Goal: Information Seeking & Learning: Learn about a topic

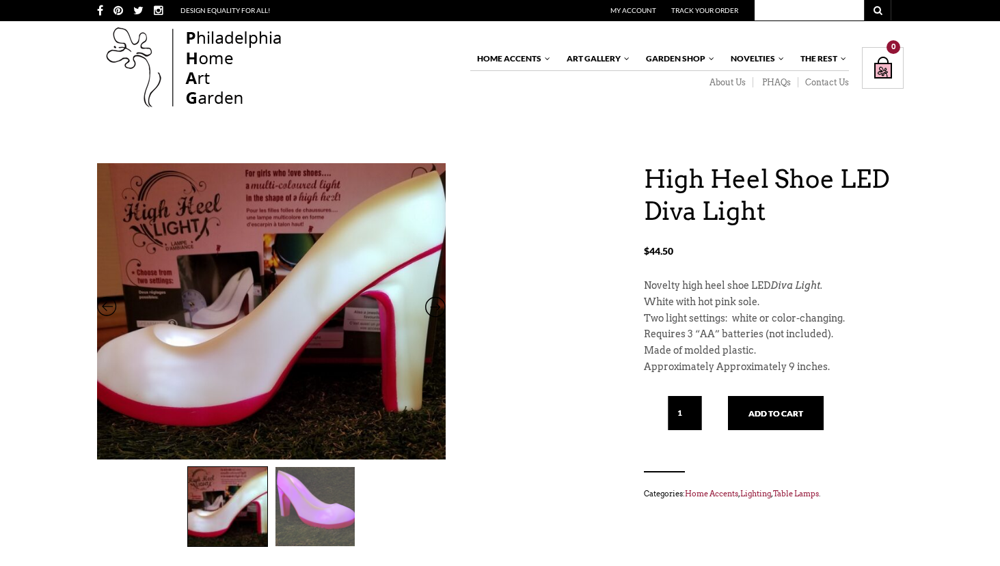
click at [181, 508] on div at bounding box center [271, 503] width 348 height 87
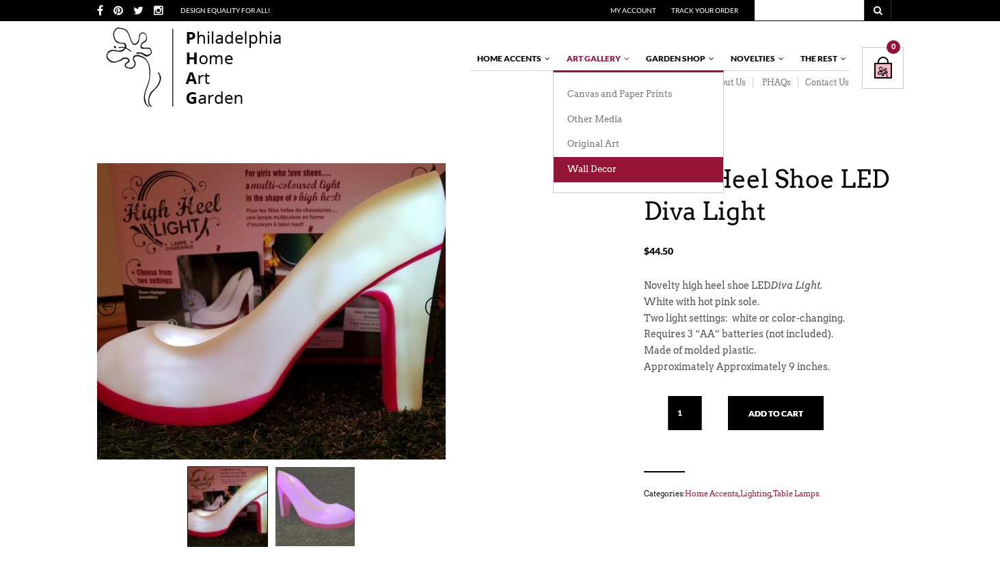
click at [592, 167] on link "Wall Decor" at bounding box center [637, 169] width 169 height 25
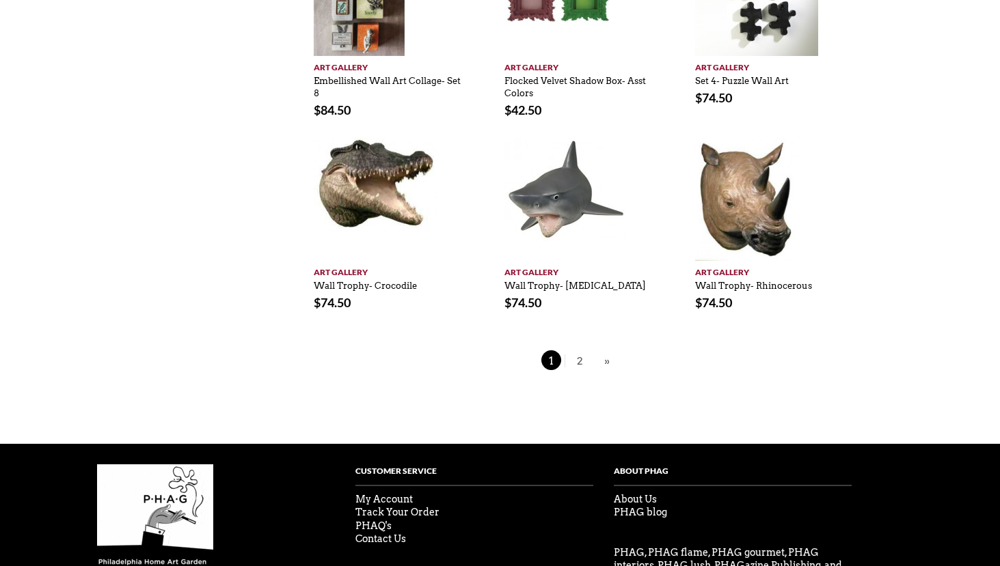
scroll to position [1082, 0]
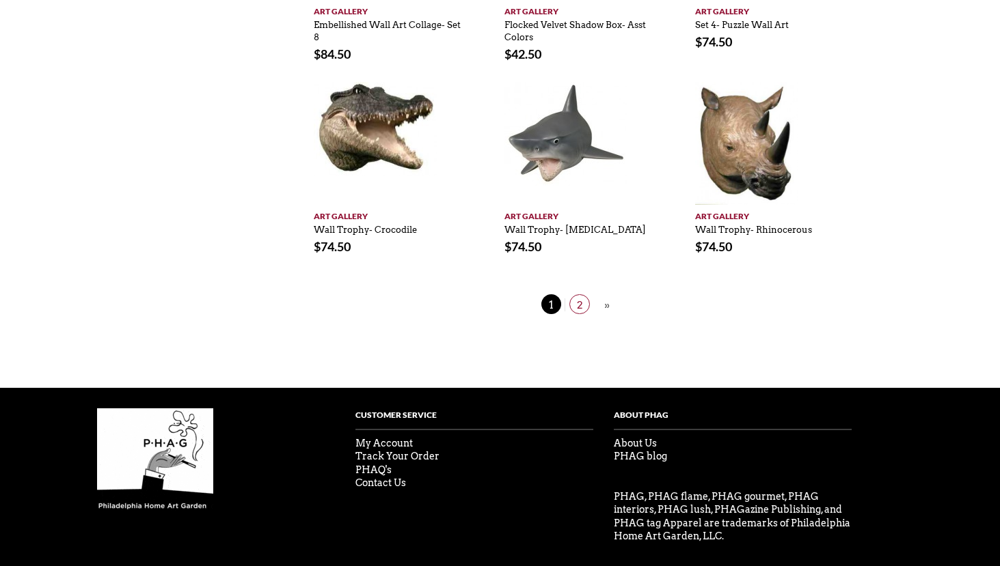
click at [580, 294] on span "2" at bounding box center [579, 304] width 20 height 20
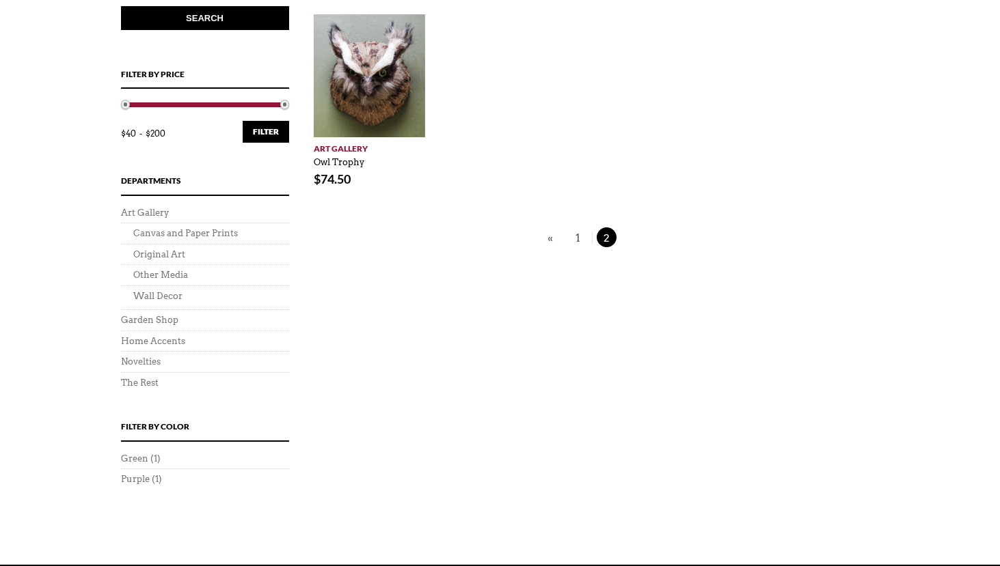
scroll to position [467, 0]
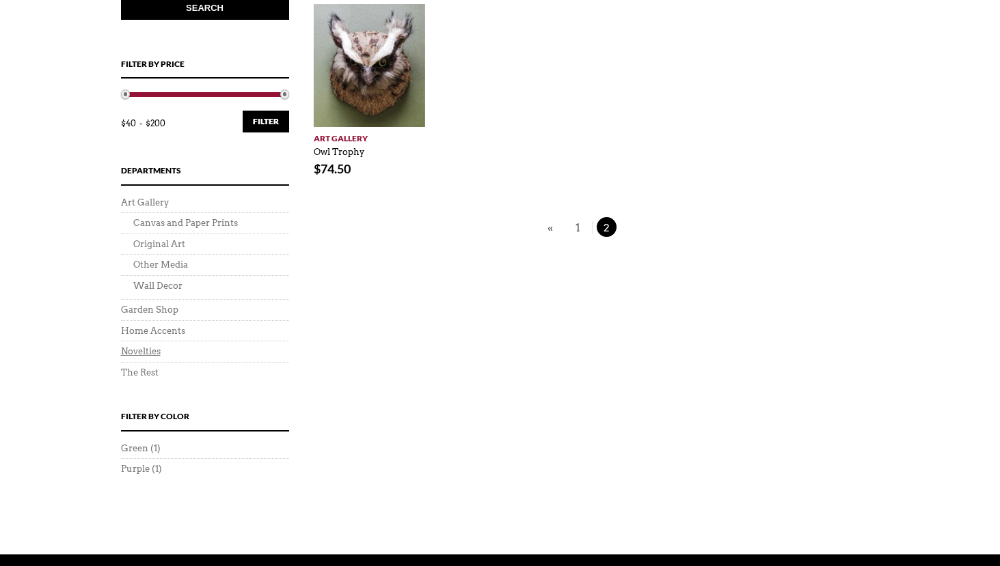
click at [147, 352] on link "Novelties" at bounding box center [141, 351] width 40 height 10
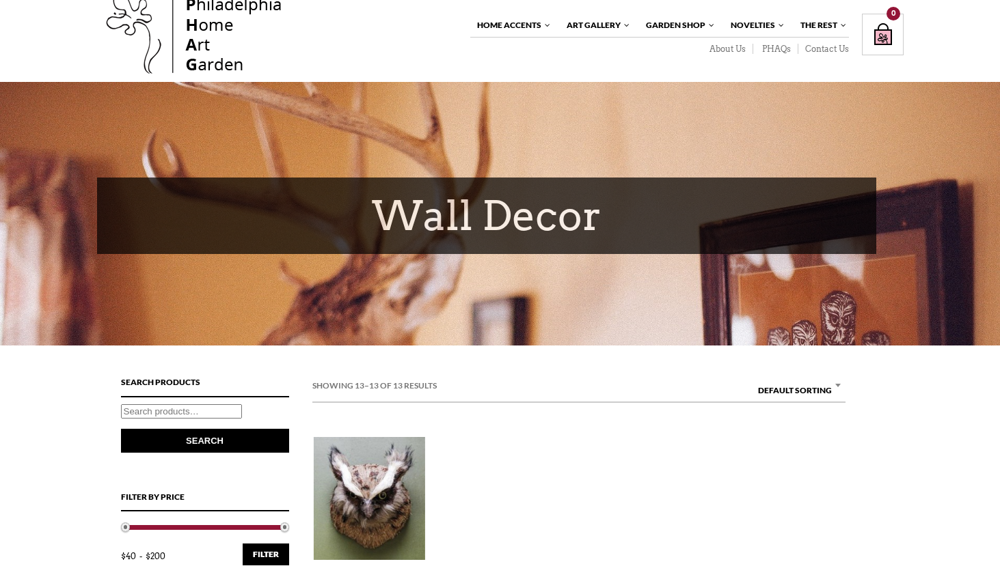
scroll to position [0, 0]
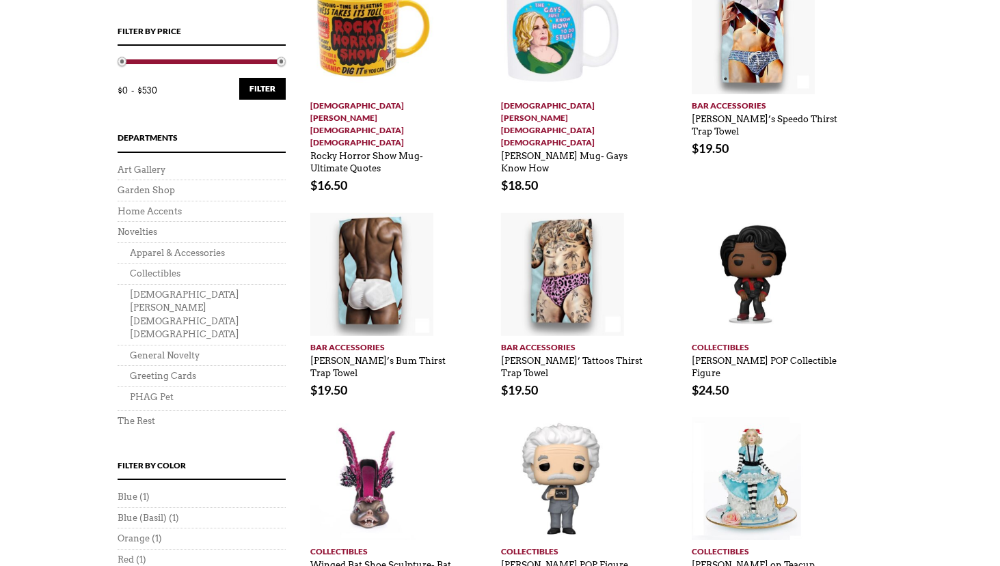
scroll to position [0, 3]
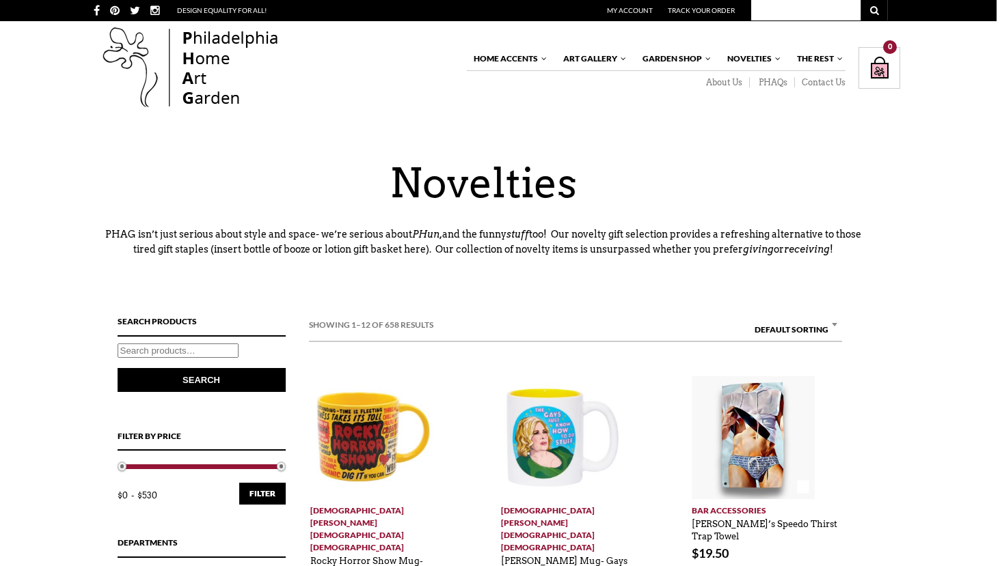
click at [150, 355] on input "Search for:" at bounding box center [178, 351] width 121 height 14
type input "led"
click at [118, 368] on button "Search" at bounding box center [202, 380] width 168 height 24
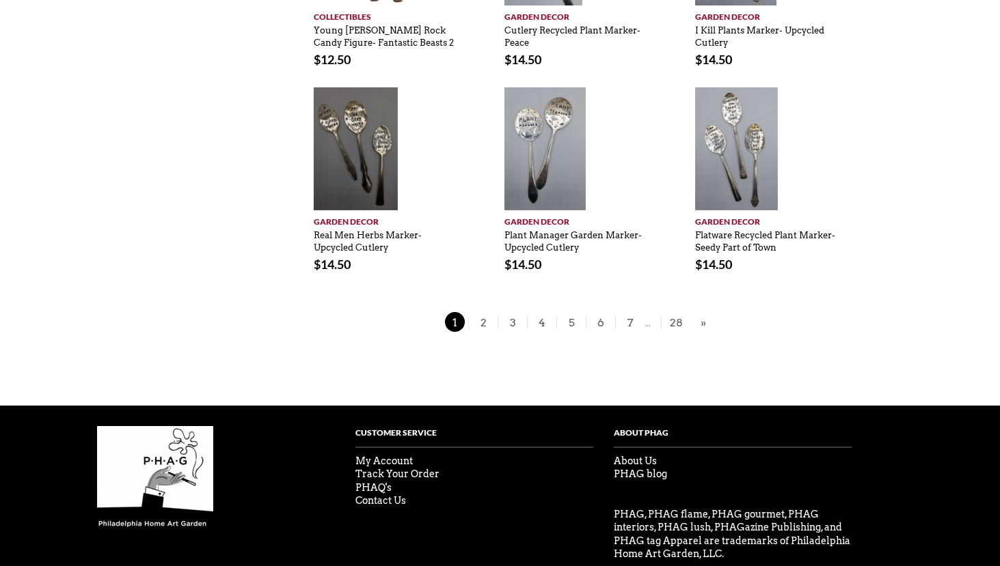
scroll to position [830, 0]
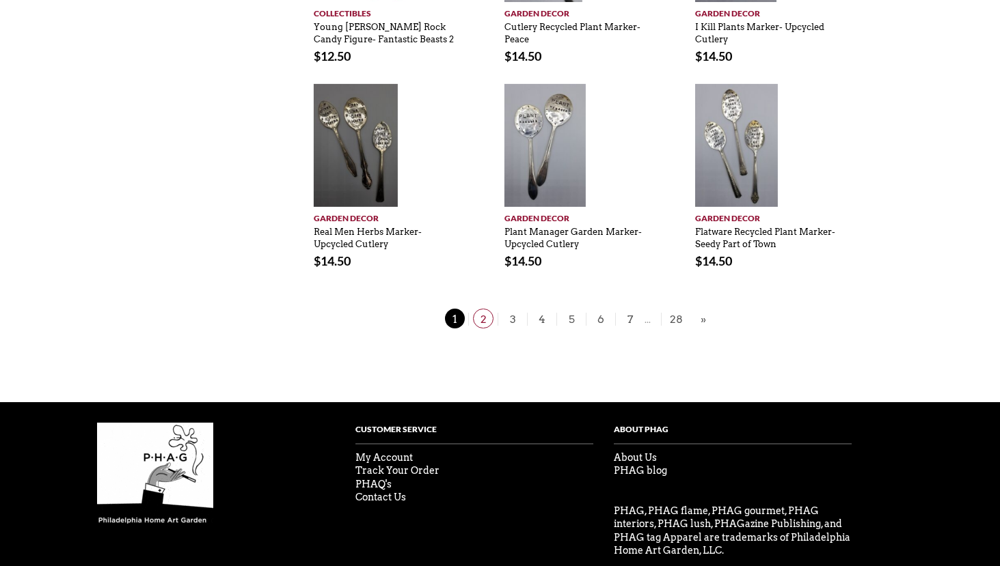
click at [480, 318] on span "2" at bounding box center [483, 319] width 20 height 20
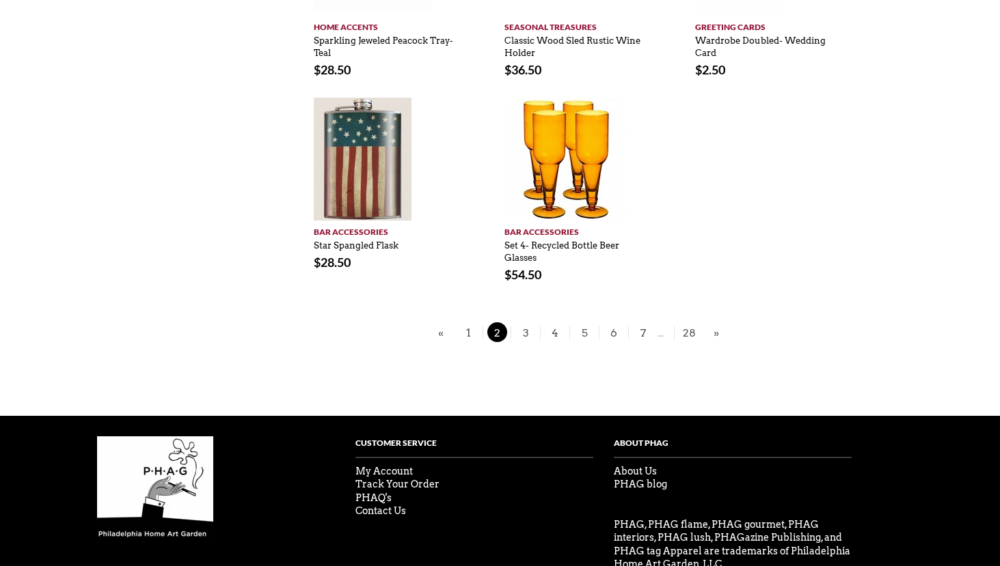
scroll to position [875, 0]
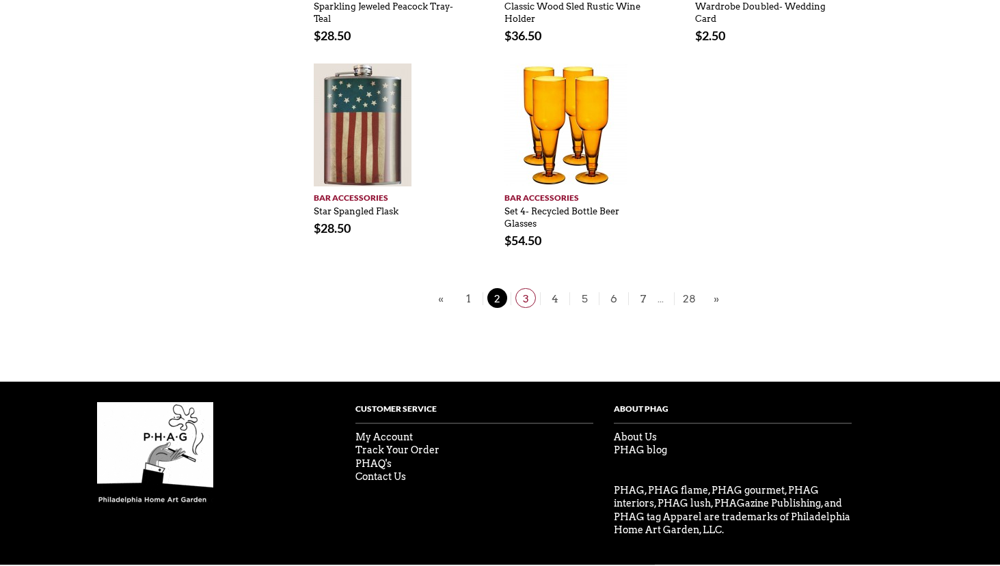
click at [521, 288] on span "3" at bounding box center [525, 298] width 20 height 20
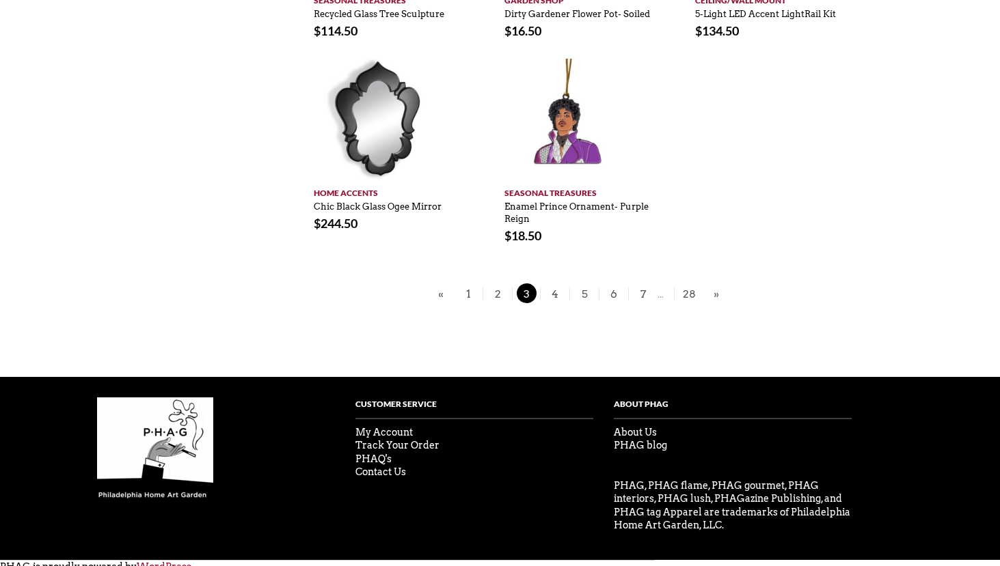
scroll to position [851, 0]
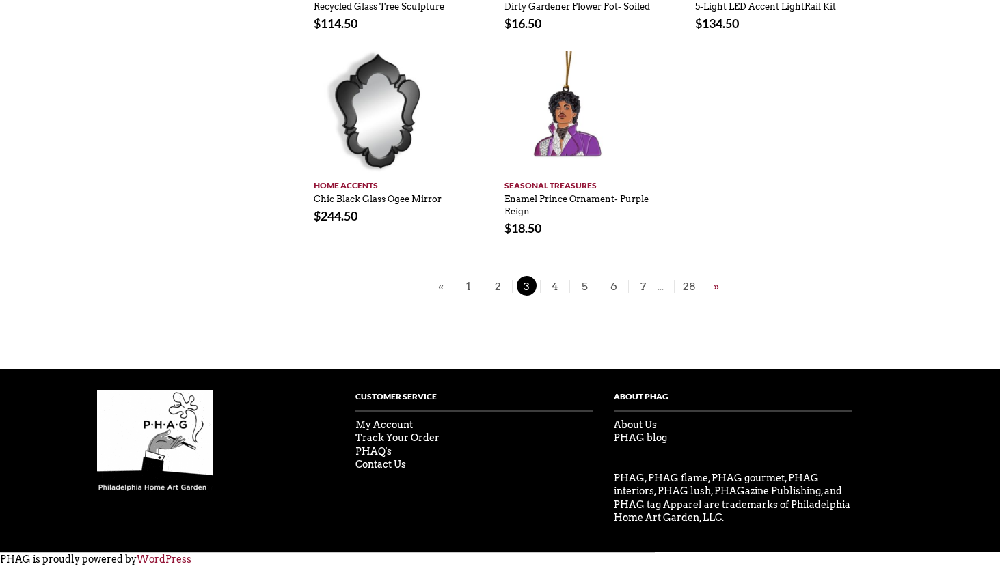
click at [717, 285] on link "»" at bounding box center [716, 286] width 12 height 17
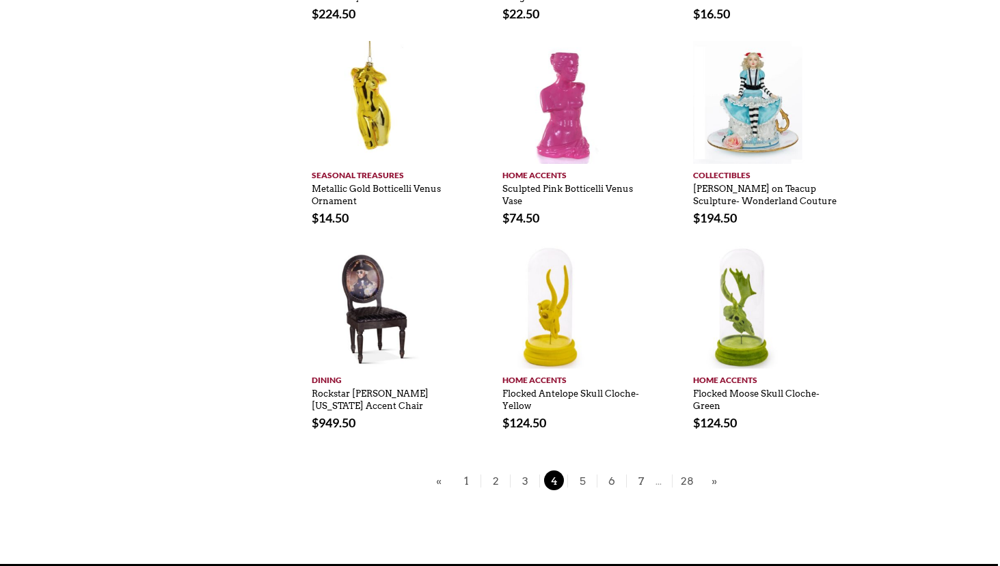
scroll to position [681, 2]
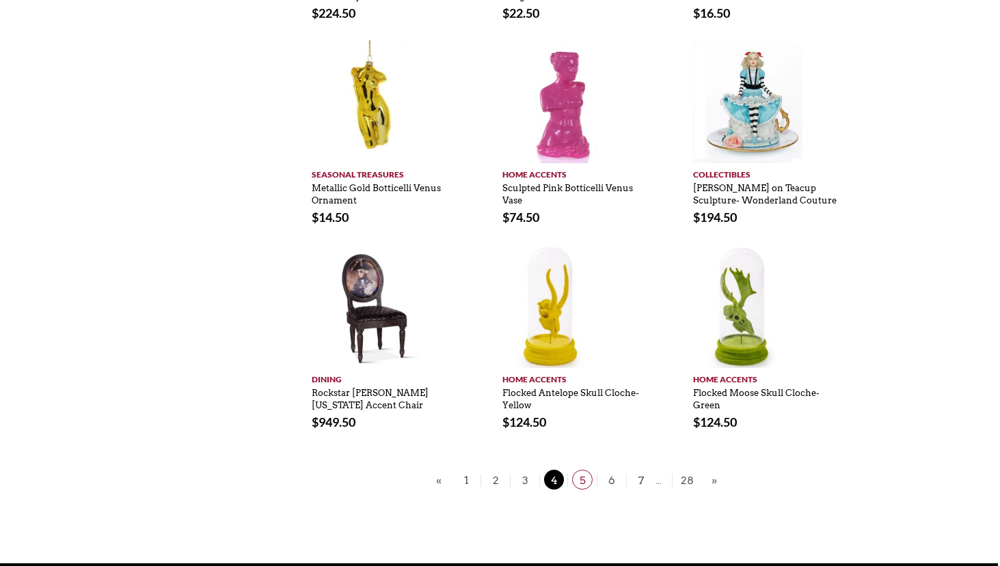
click at [579, 480] on span "5" at bounding box center [582, 480] width 20 height 20
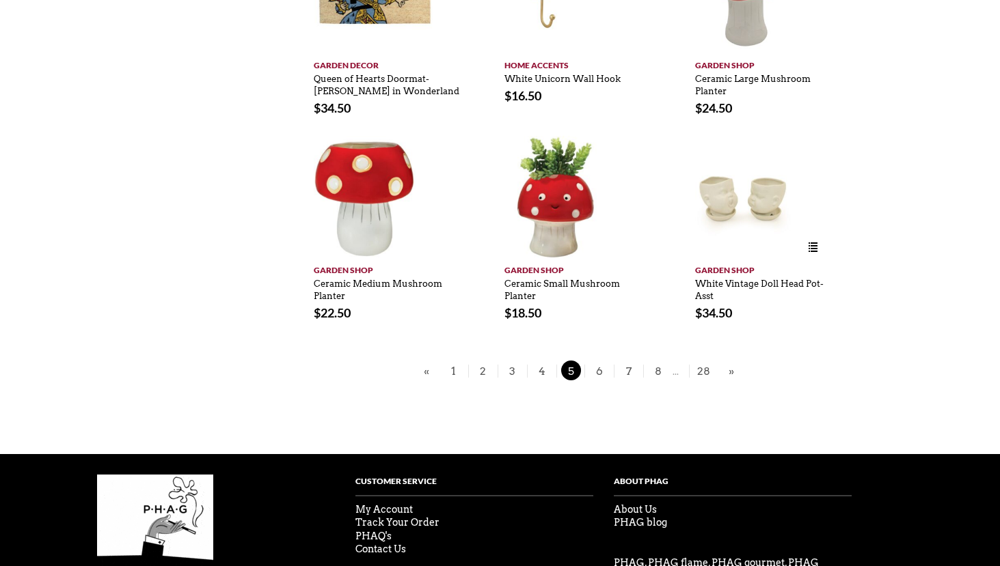
scroll to position [791, 0]
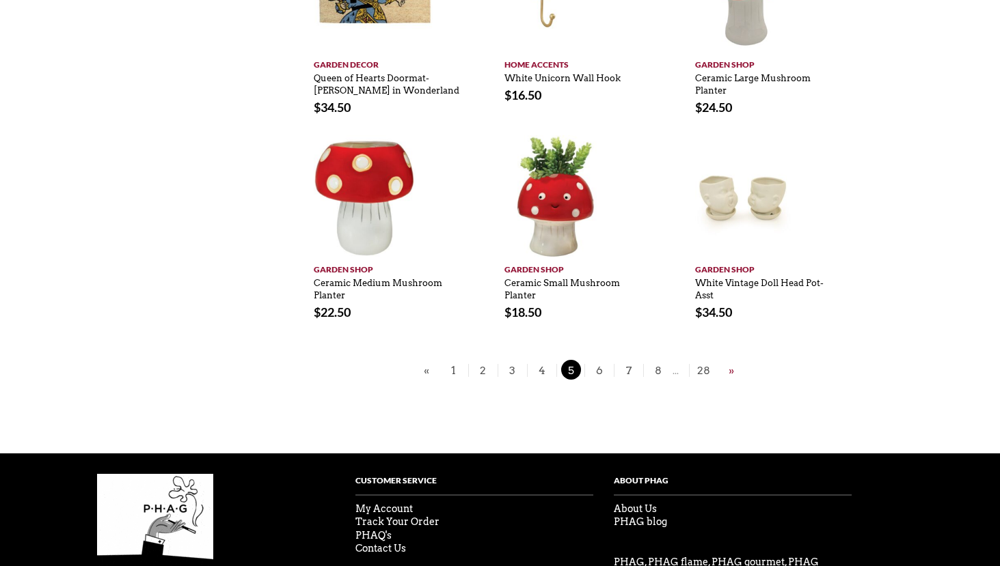
click at [728, 371] on link "»" at bounding box center [731, 370] width 12 height 17
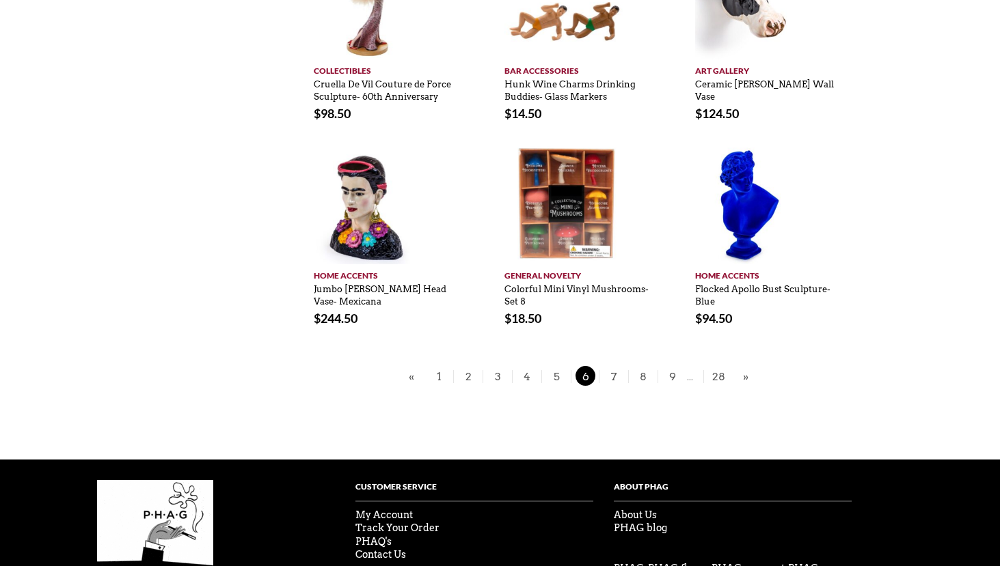
scroll to position [846, 0]
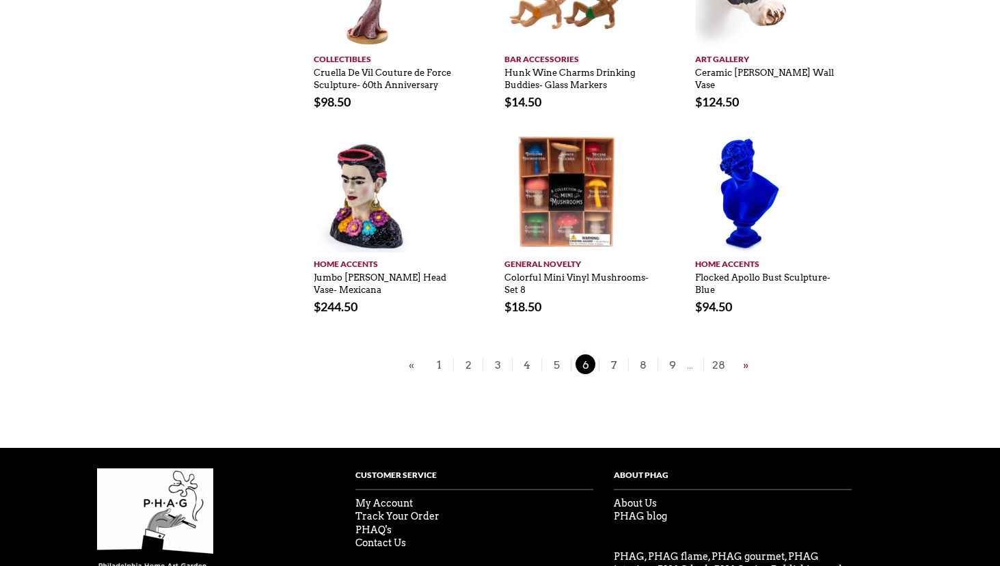
click at [743, 357] on link "»" at bounding box center [745, 365] width 12 height 17
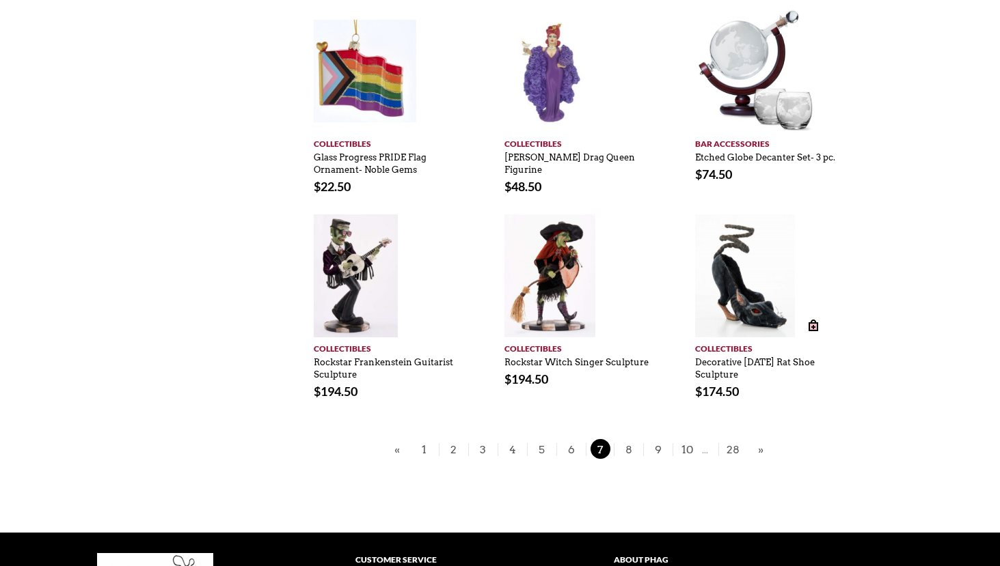
scroll to position [739, 0]
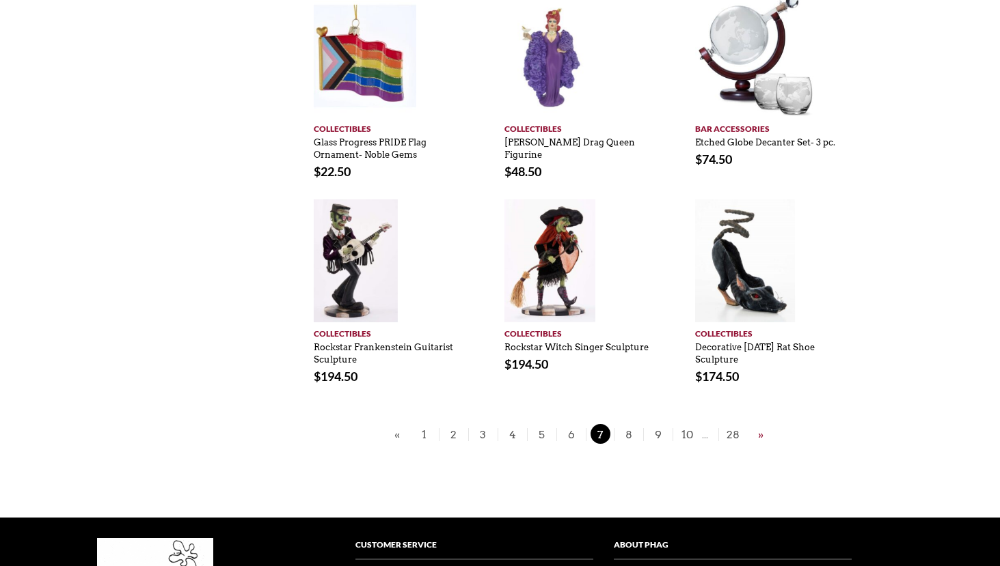
click at [757, 433] on link "»" at bounding box center [760, 434] width 12 height 17
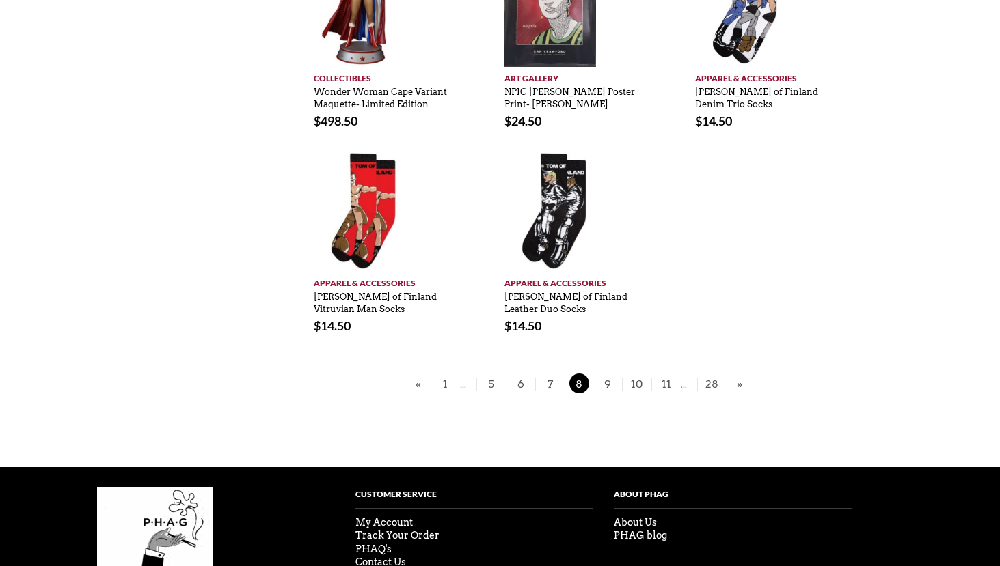
scroll to position [791, 0]
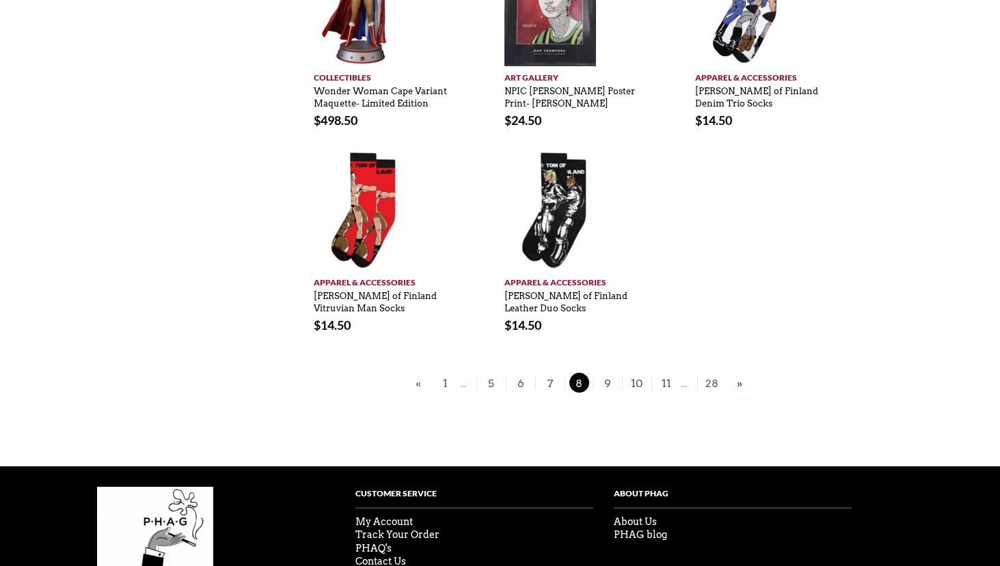
click at [737, 384] on link "»" at bounding box center [739, 383] width 12 height 17
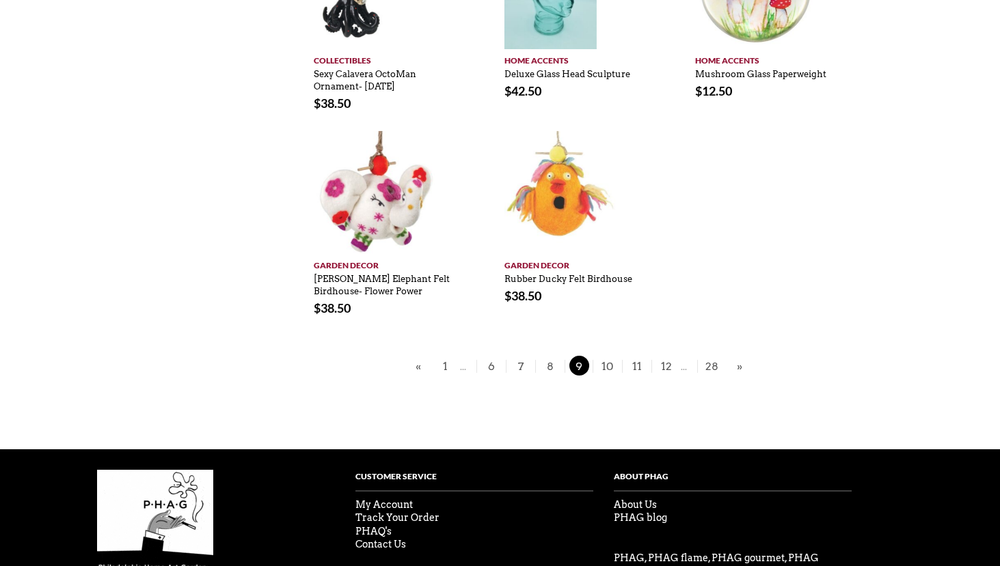
scroll to position [824, 0]
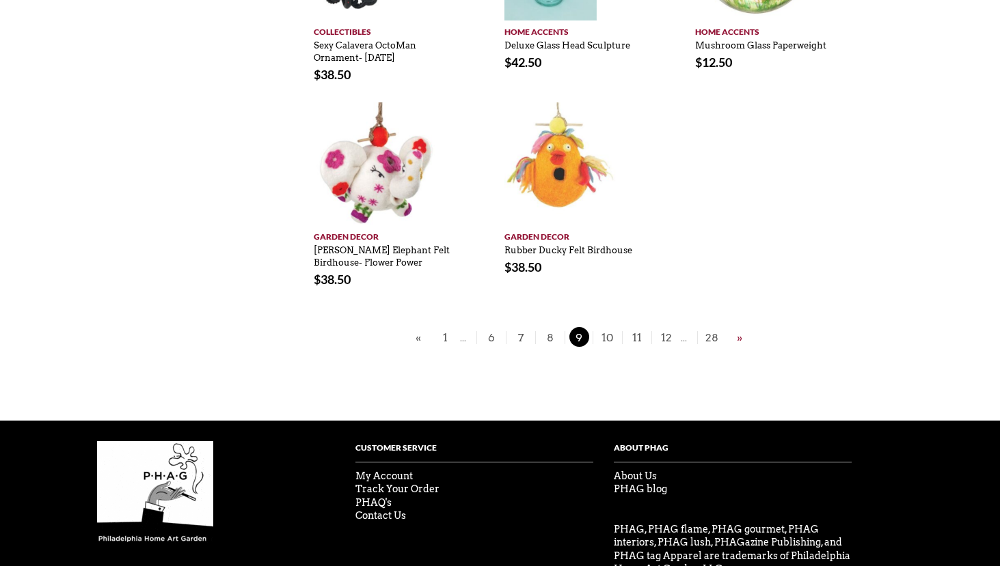
click at [737, 341] on link "»" at bounding box center [739, 337] width 12 height 17
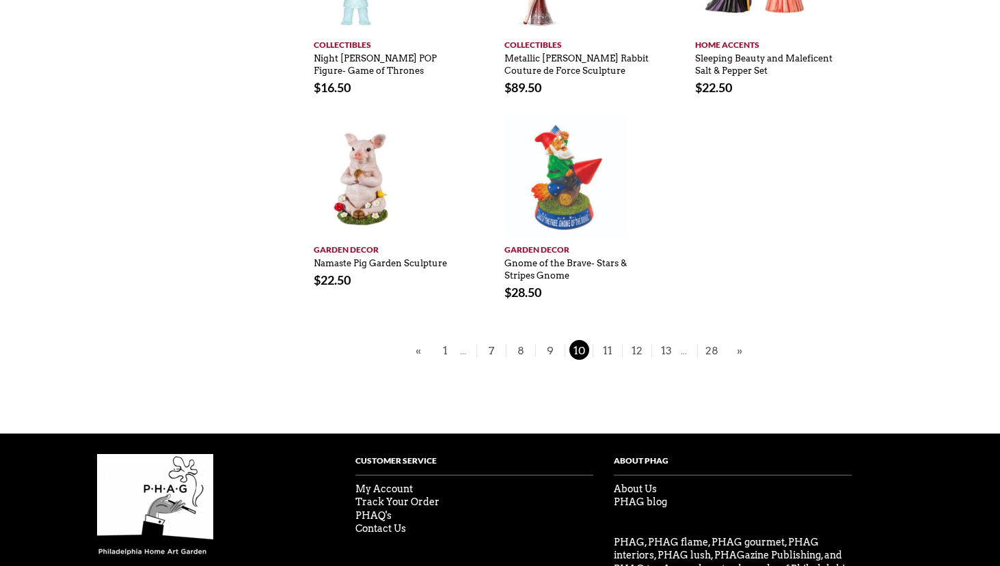
scroll to position [863, 0]
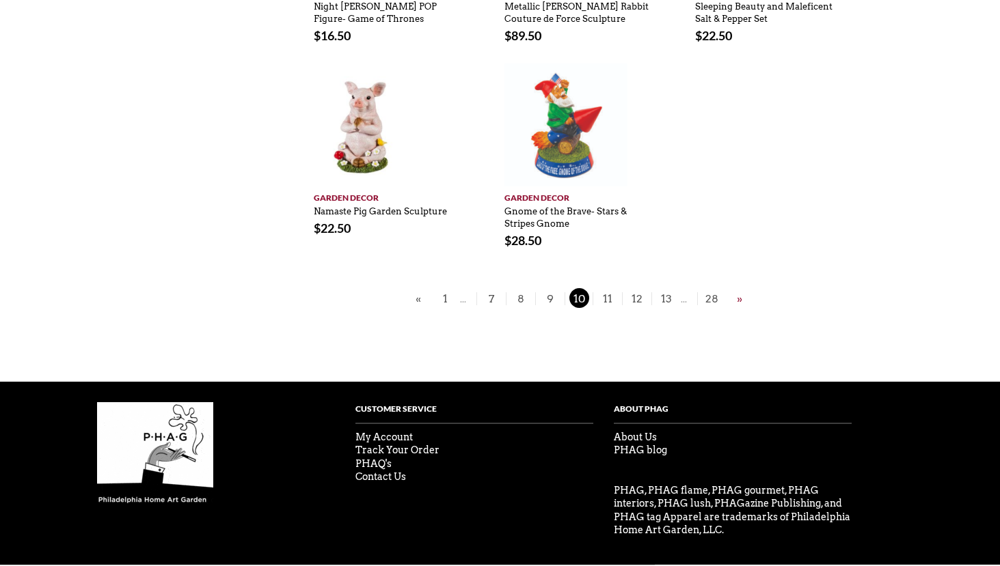
click at [740, 290] on link "»" at bounding box center [739, 298] width 12 height 17
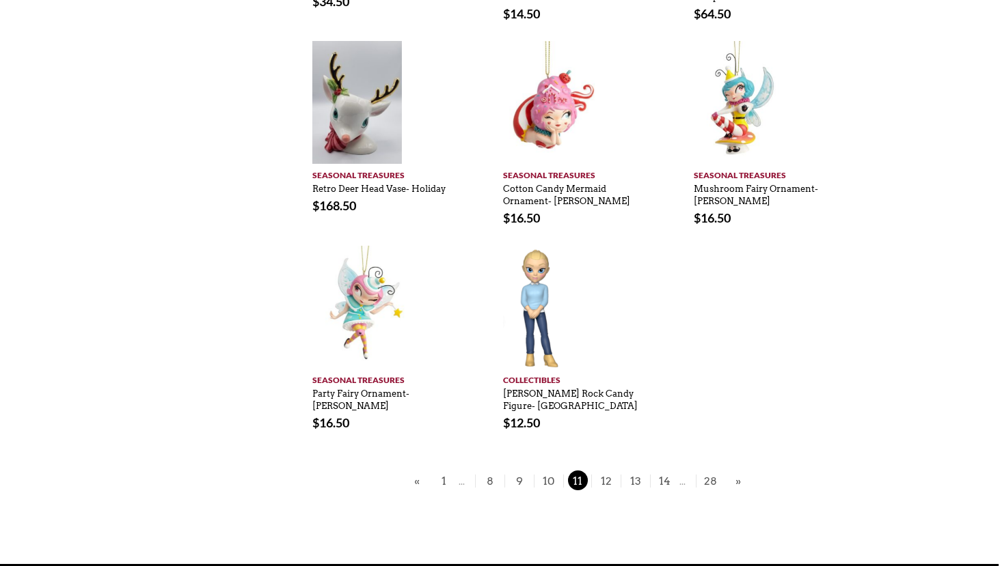
scroll to position [691, 1]
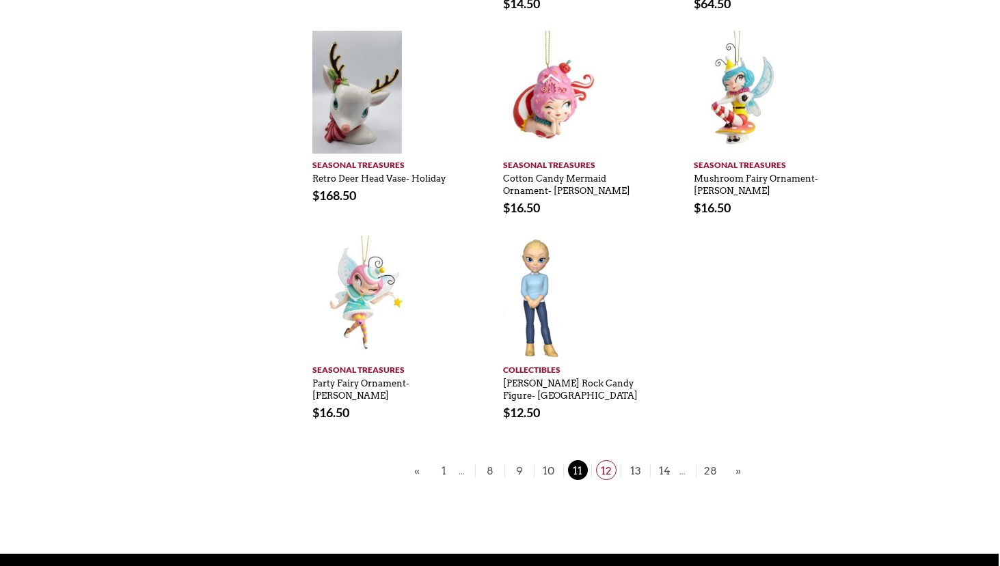
click at [601, 464] on span "12" at bounding box center [606, 471] width 20 height 20
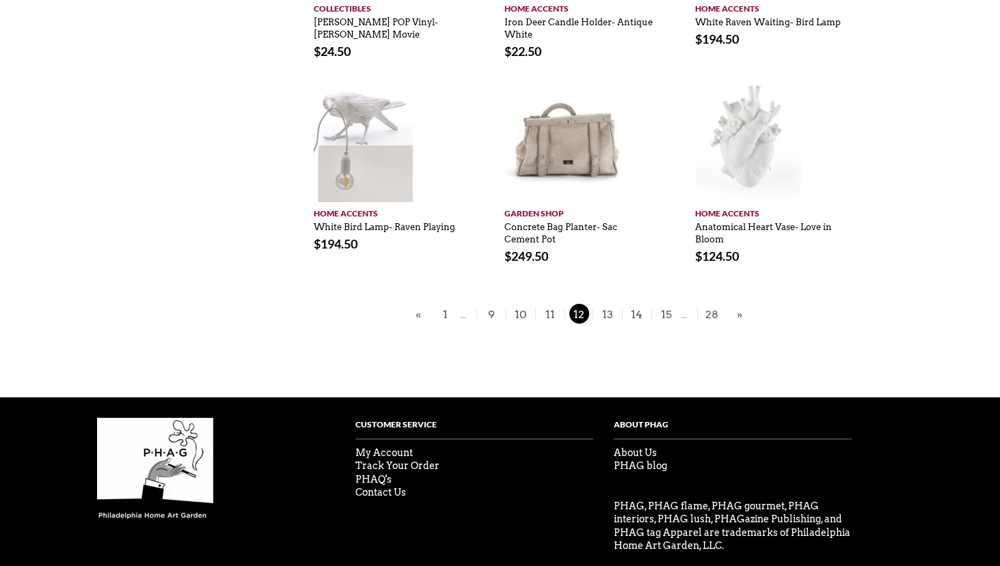
scroll to position [875, 0]
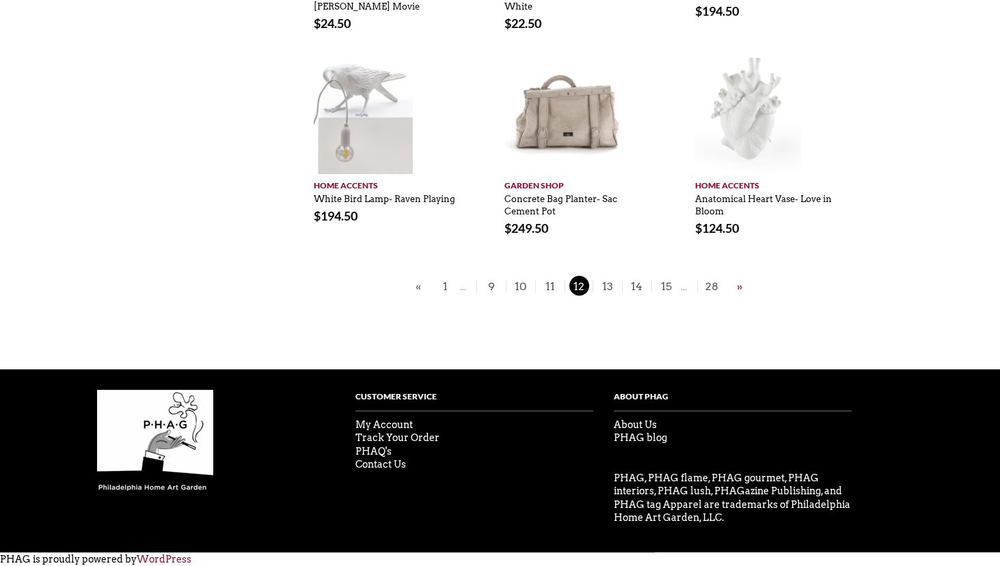
click at [741, 288] on link "»" at bounding box center [739, 286] width 12 height 17
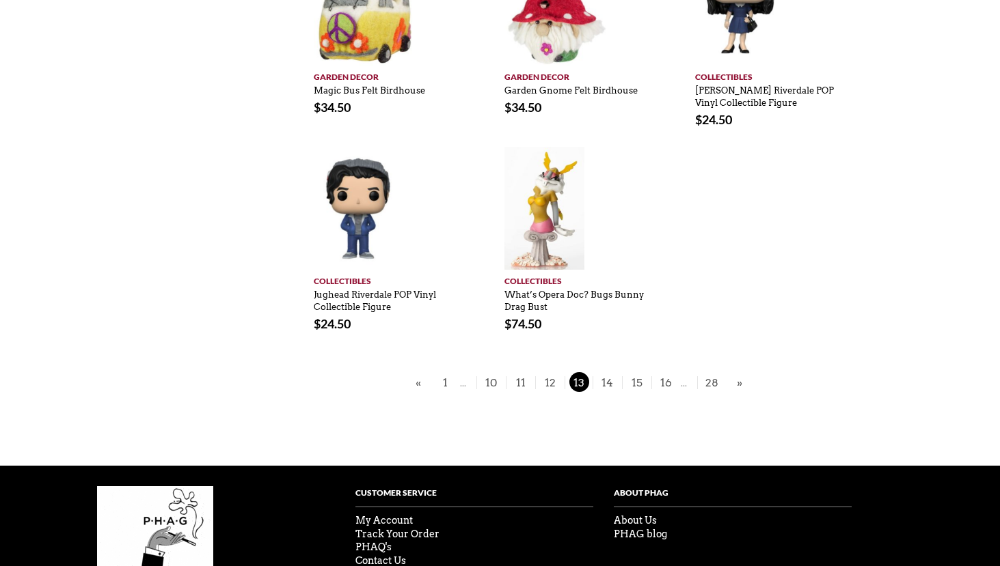
scroll to position [609, 0]
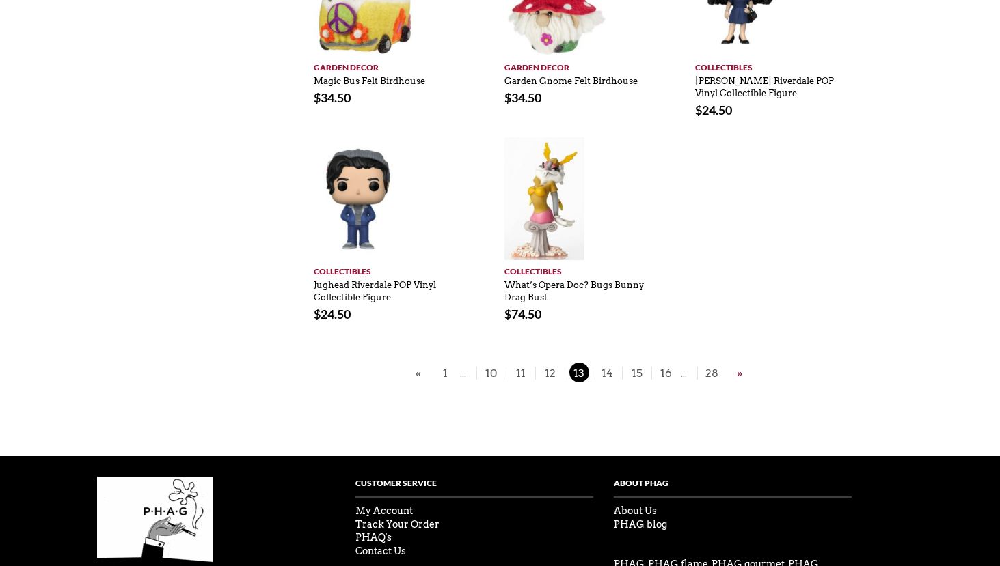
click at [738, 365] on link "»" at bounding box center [739, 373] width 12 height 17
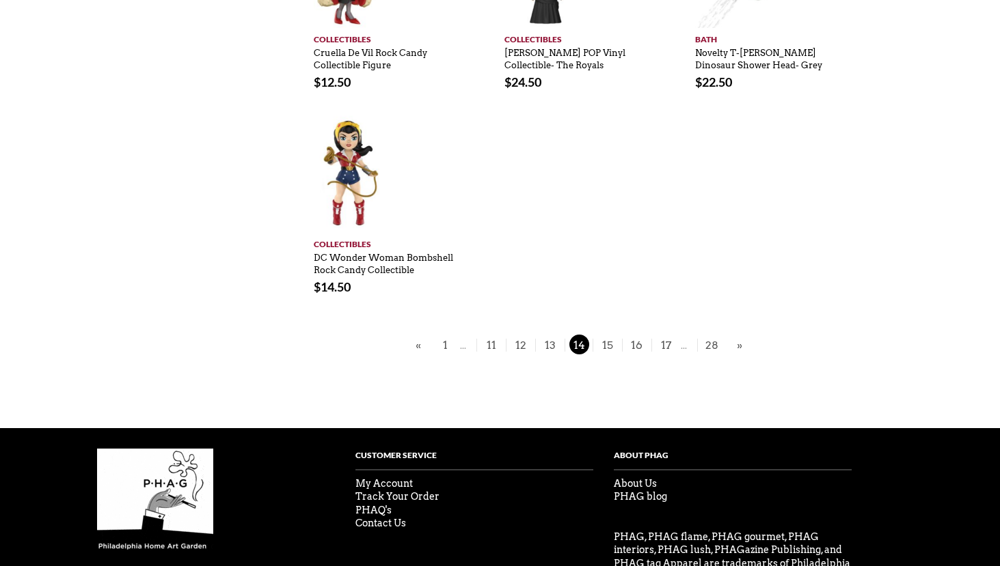
scroll to position [820, 0]
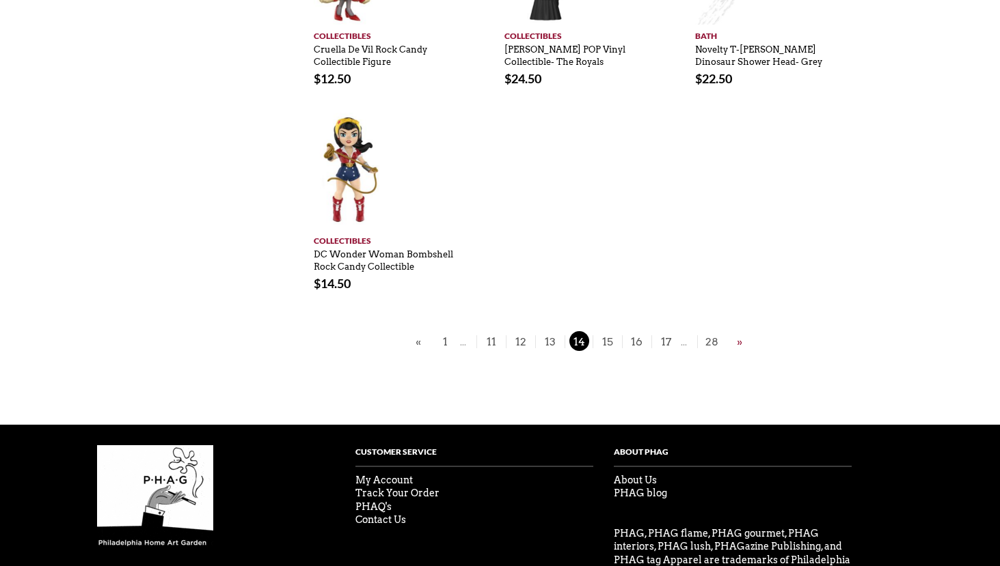
click at [737, 340] on link "»" at bounding box center [739, 341] width 12 height 17
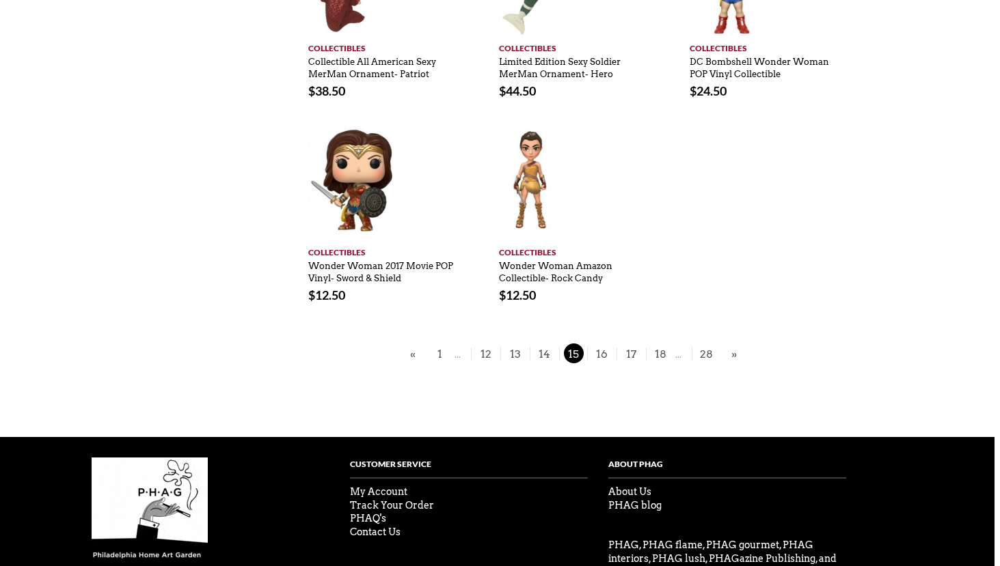
scroll to position [616, 5]
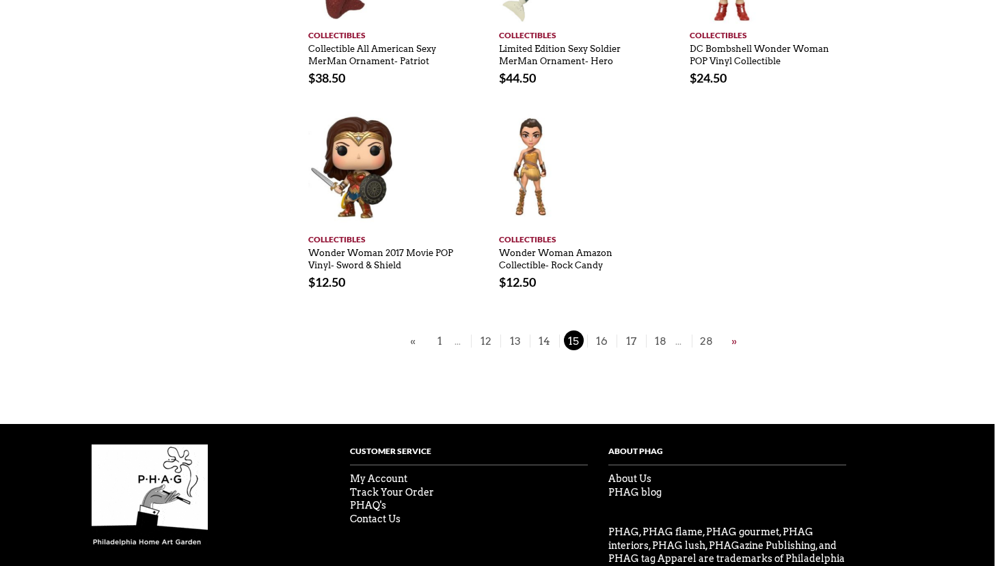
click at [734, 341] on link "»" at bounding box center [734, 341] width 12 height 17
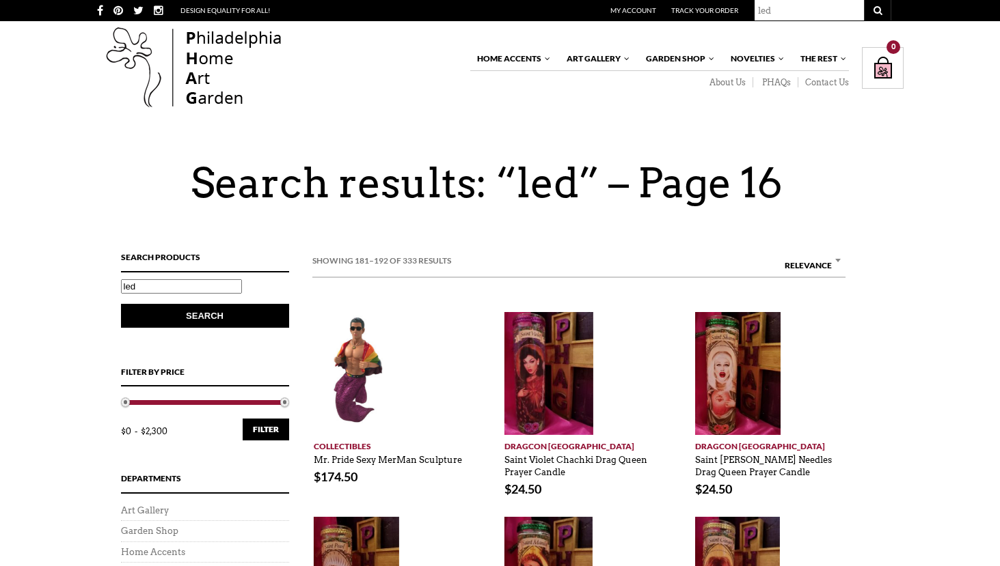
click at [188, 290] on input "led" at bounding box center [181, 286] width 121 height 14
type input "lamp"
click at [121, 304] on button "Search" at bounding box center [205, 316] width 168 height 24
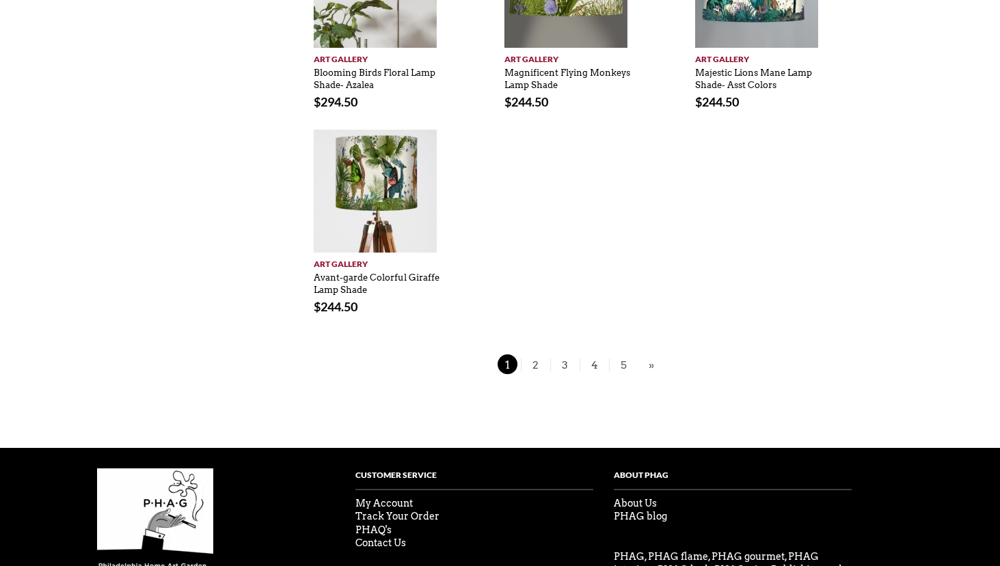
scroll to position [844, 0]
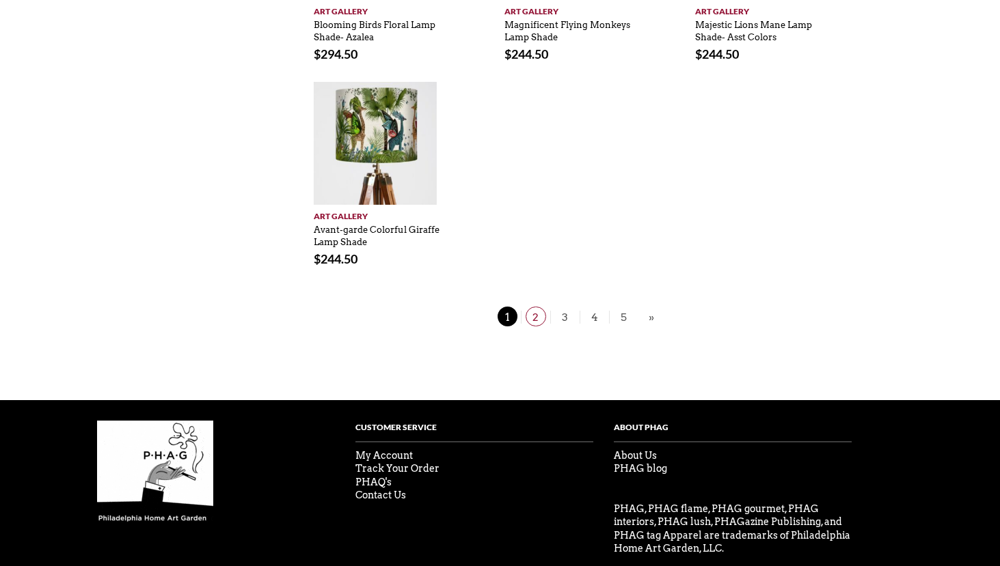
click at [536, 314] on span "2" at bounding box center [535, 317] width 20 height 20
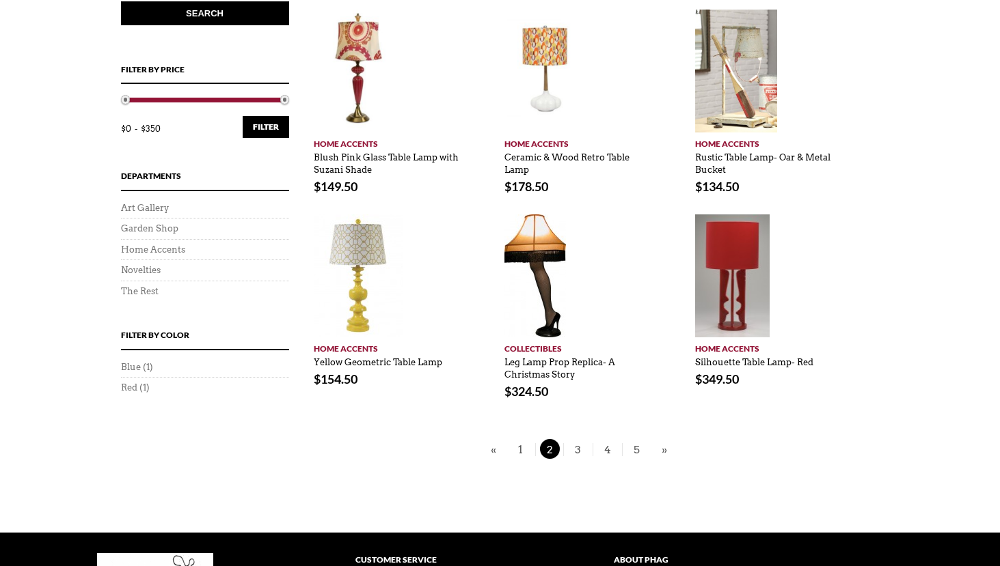
scroll to position [339, 0]
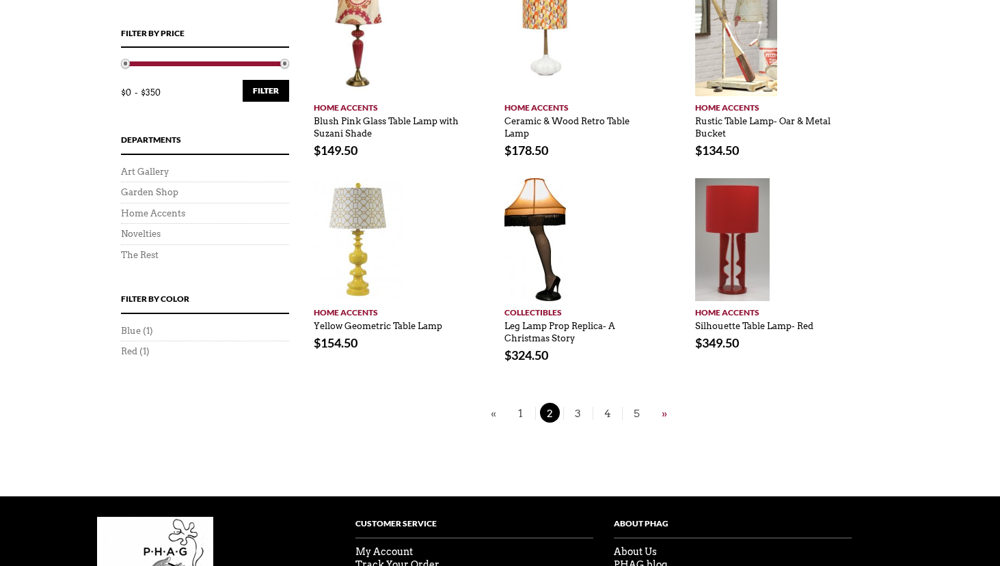
click at [661, 409] on link "»" at bounding box center [664, 413] width 12 height 17
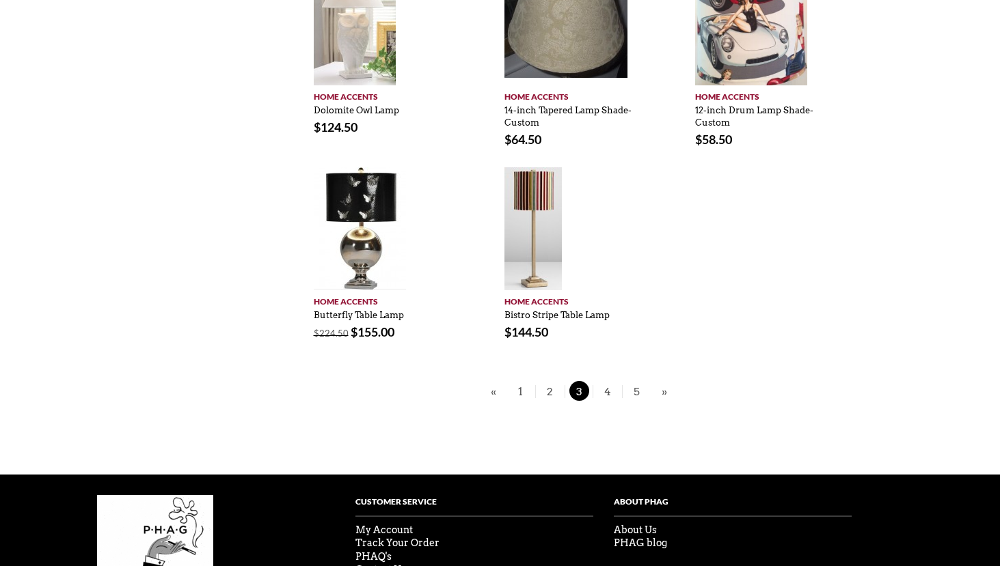
scroll to position [747, 0]
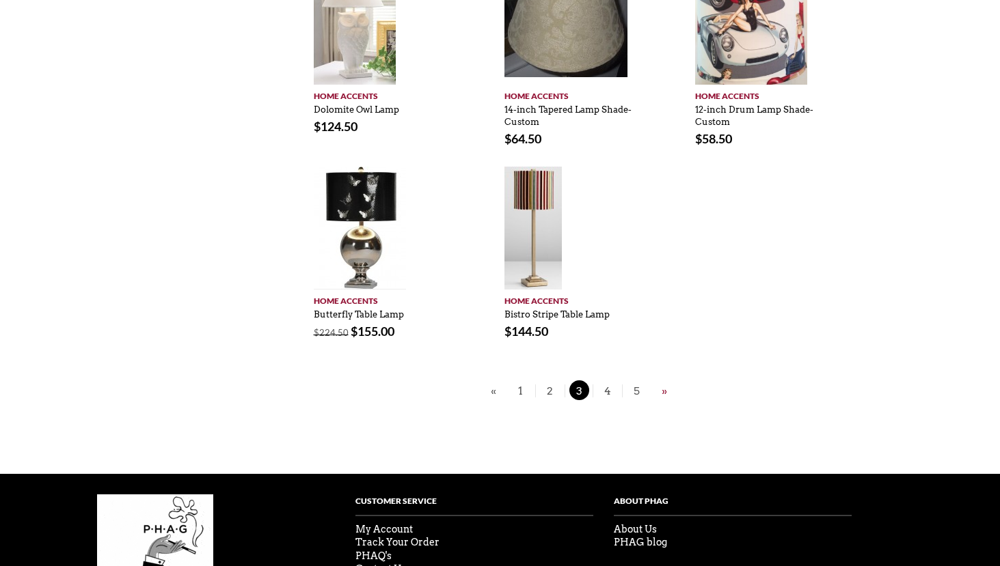
click at [661, 389] on link "»" at bounding box center [664, 391] width 12 height 17
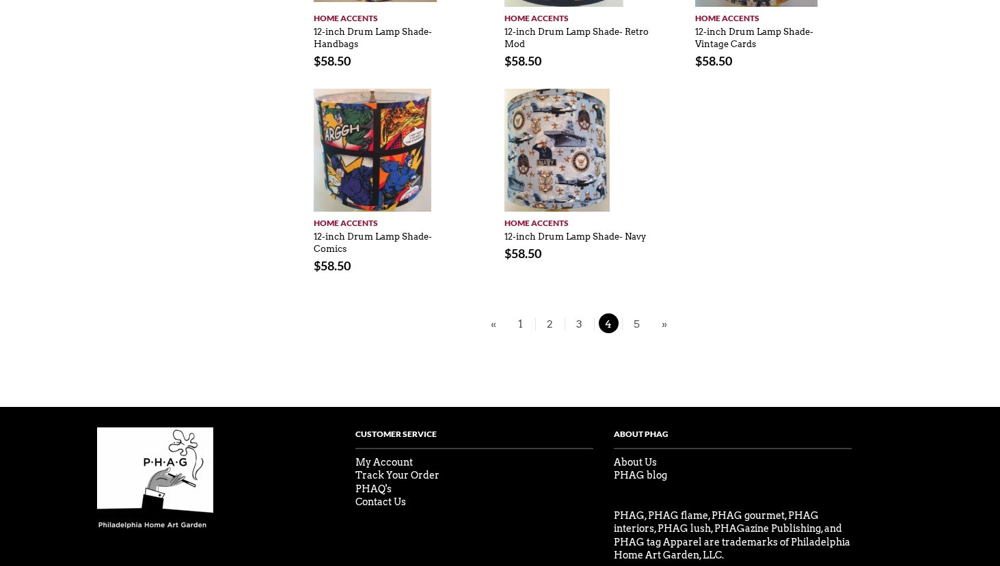
scroll to position [855, 0]
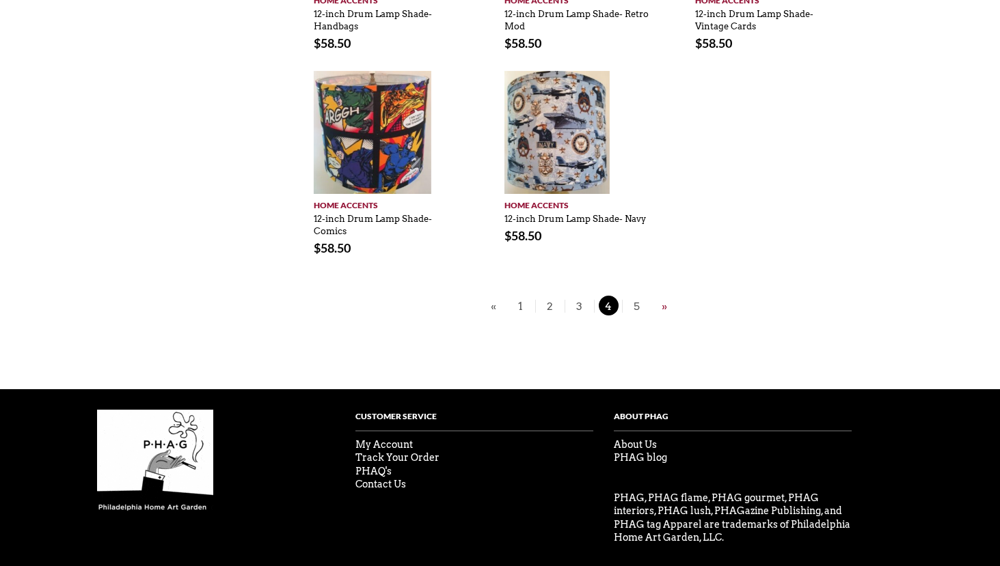
click at [663, 304] on link "»" at bounding box center [664, 306] width 12 height 17
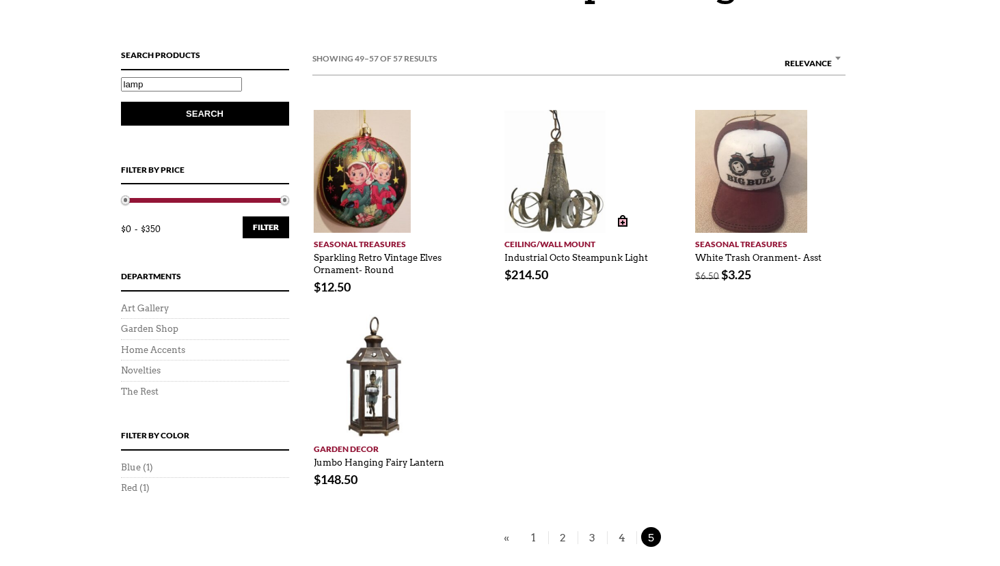
scroll to position [179, 0]
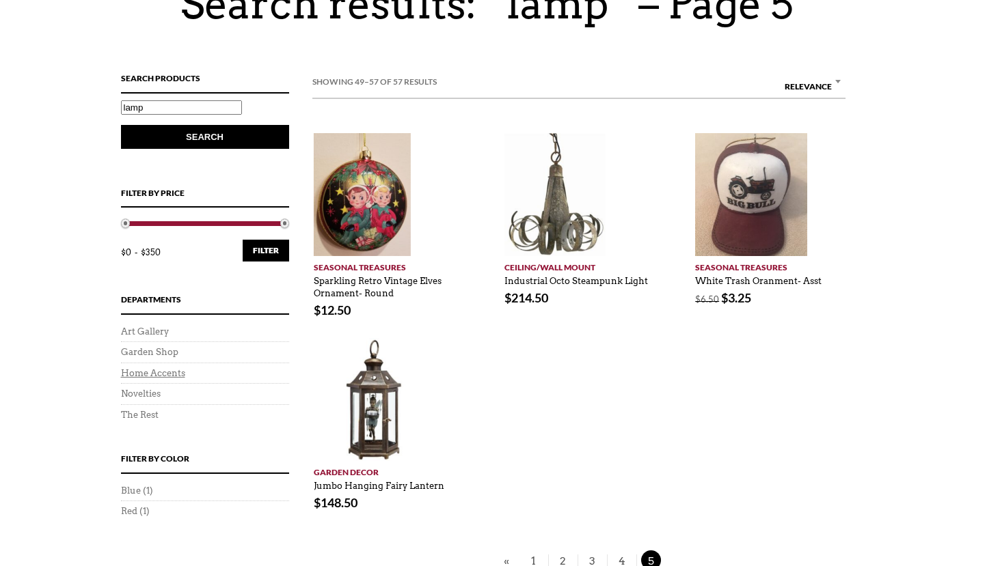
click at [153, 371] on link "Home Accents" at bounding box center [153, 373] width 64 height 10
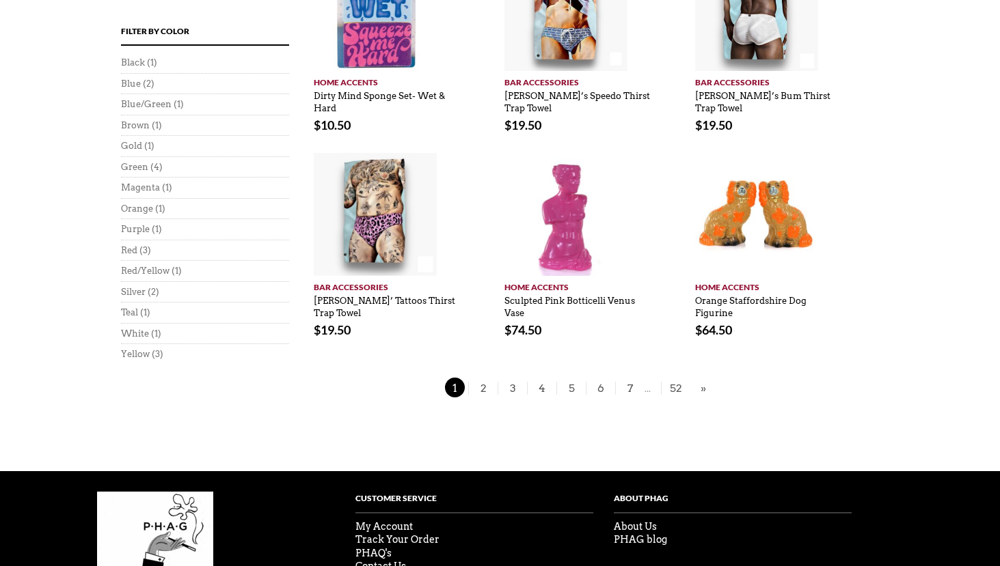
scroll to position [891, 0]
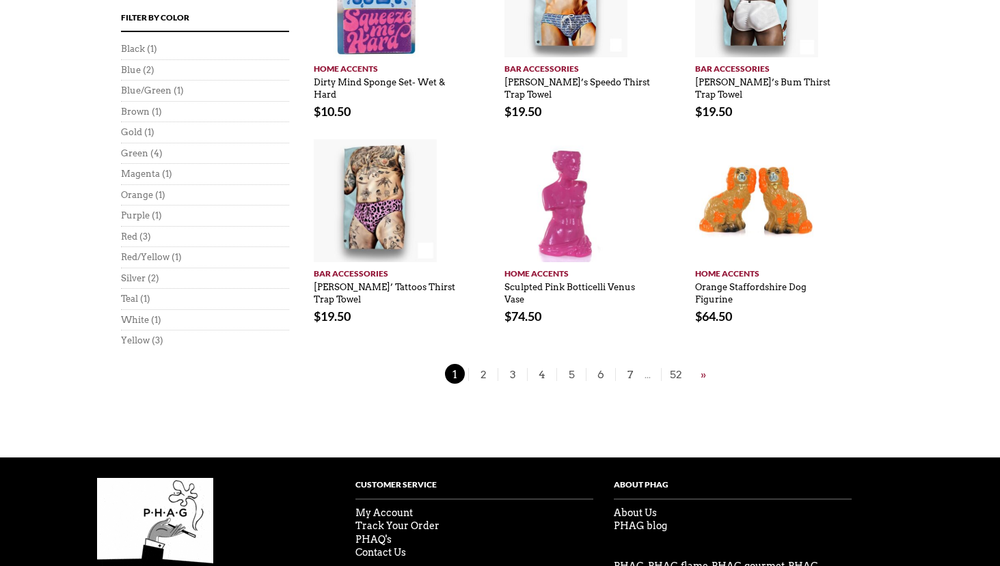
click at [702, 366] on link "»" at bounding box center [703, 374] width 12 height 17
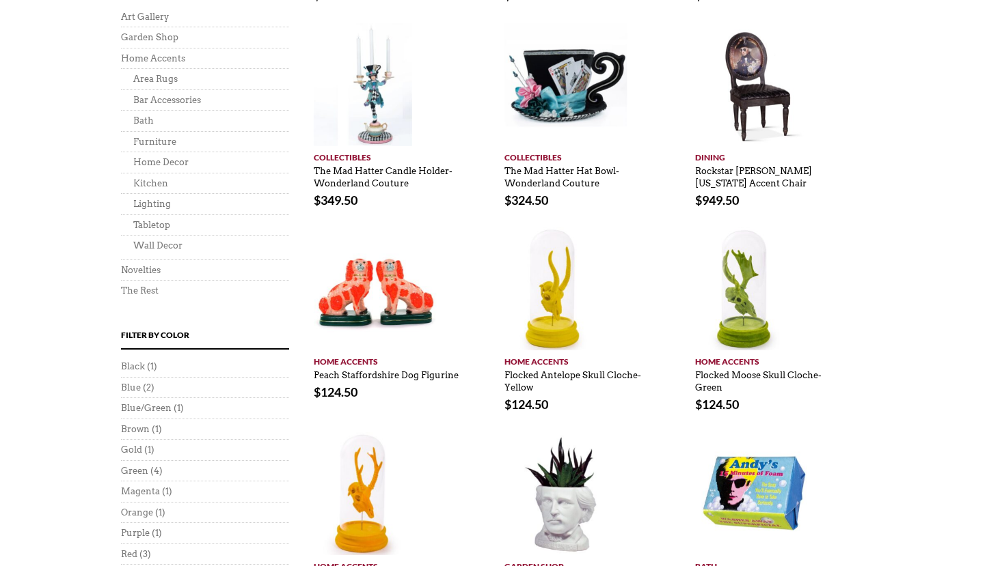
scroll to position [475, 0]
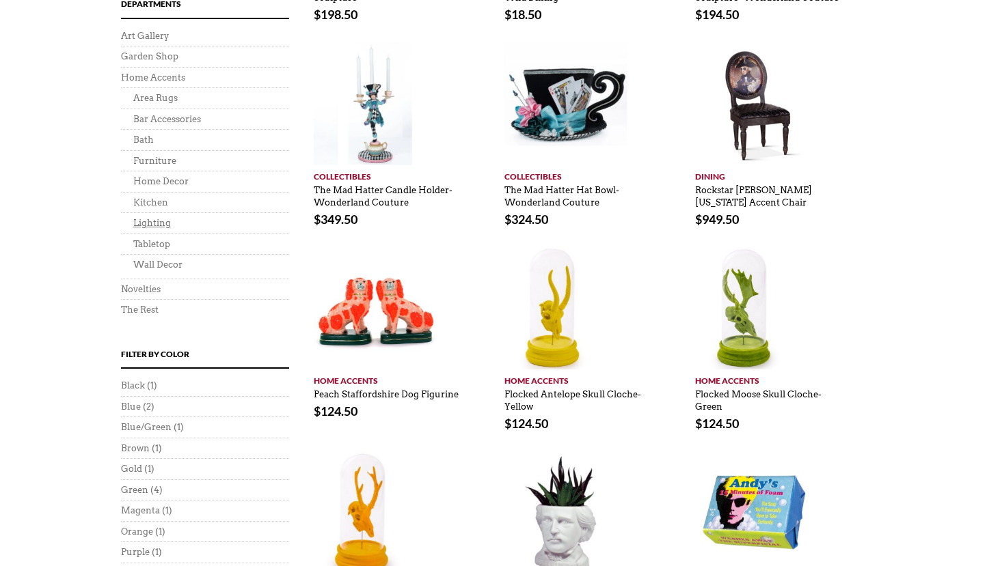
click at [150, 221] on link "Lighting" at bounding box center [152, 223] width 38 height 10
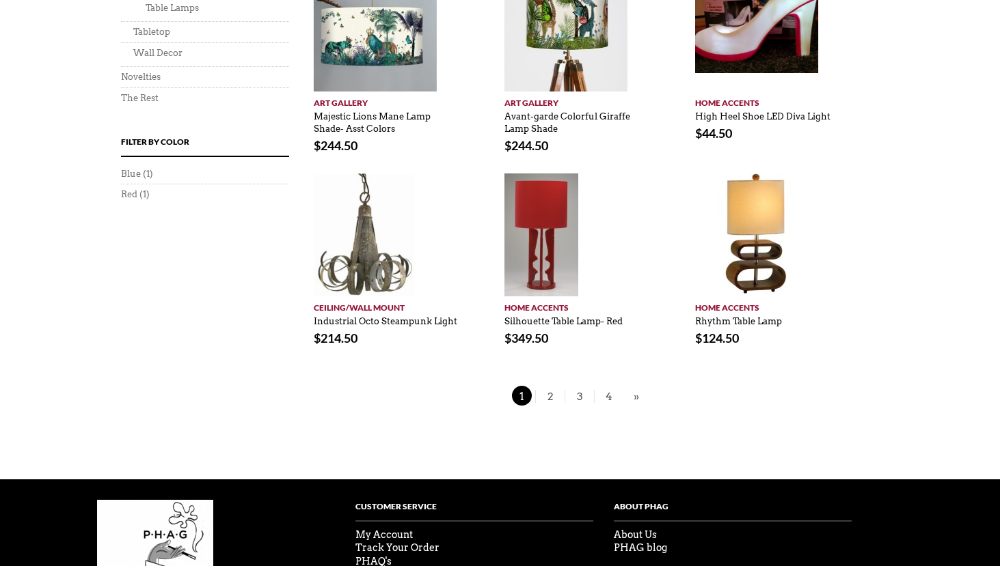
scroll to position [1088, 0]
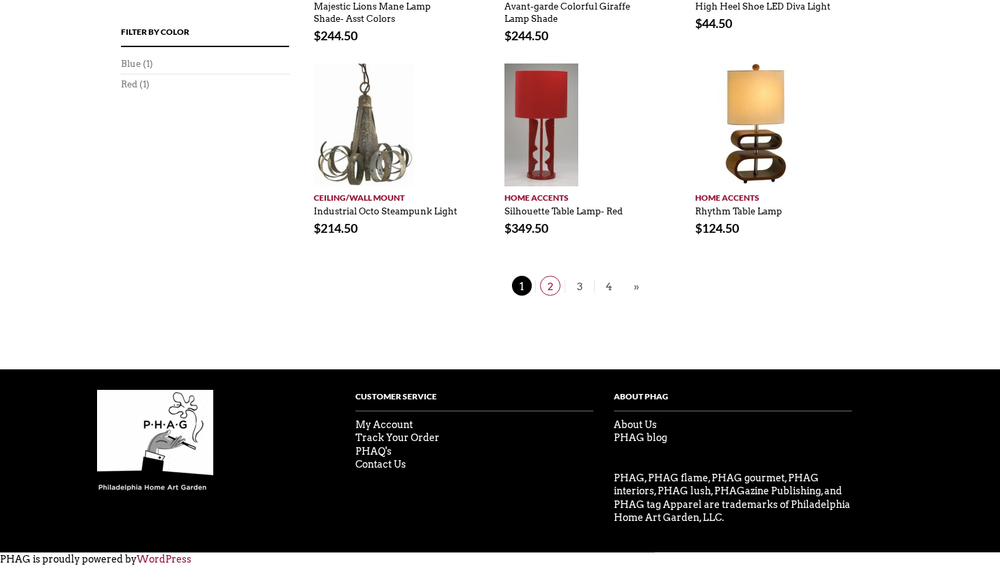
click at [549, 286] on span "2" at bounding box center [550, 286] width 20 height 20
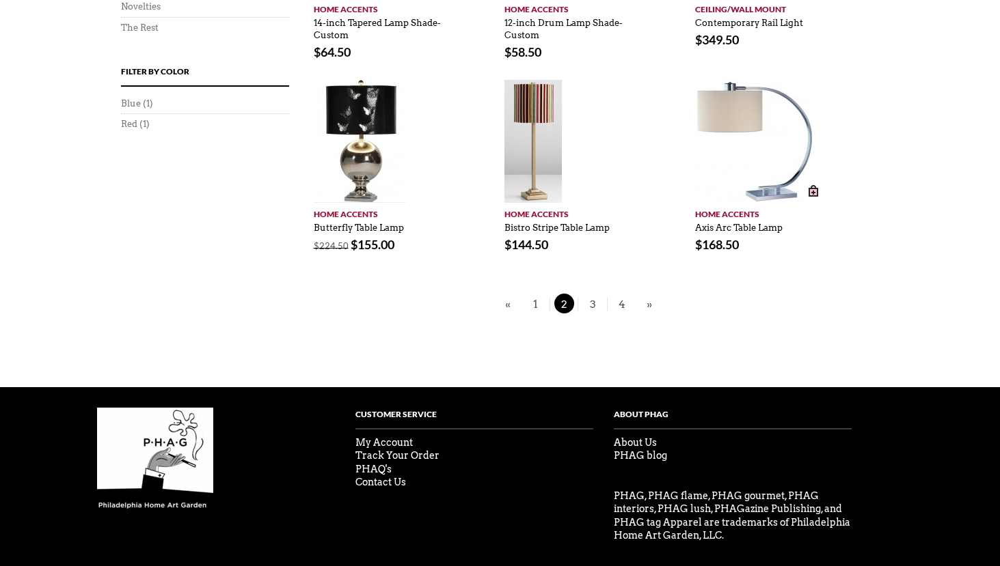
scroll to position [990, 0]
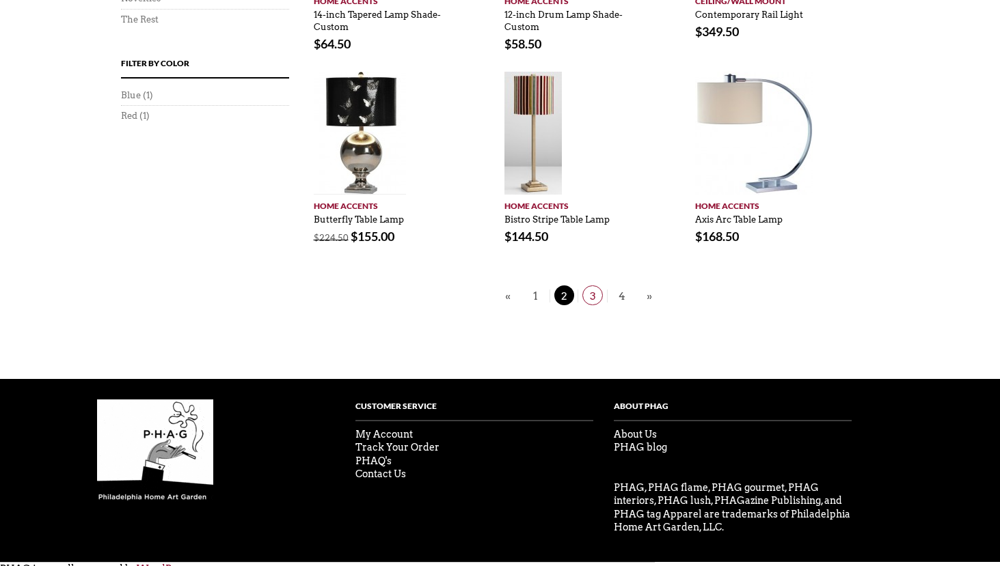
click at [596, 293] on span "3" at bounding box center [592, 296] width 20 height 20
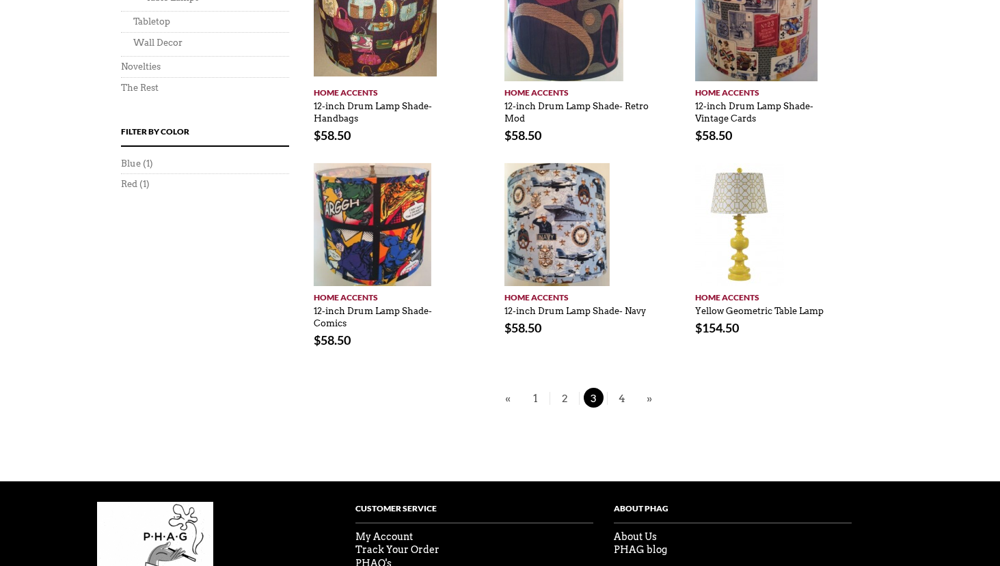
scroll to position [932, 0]
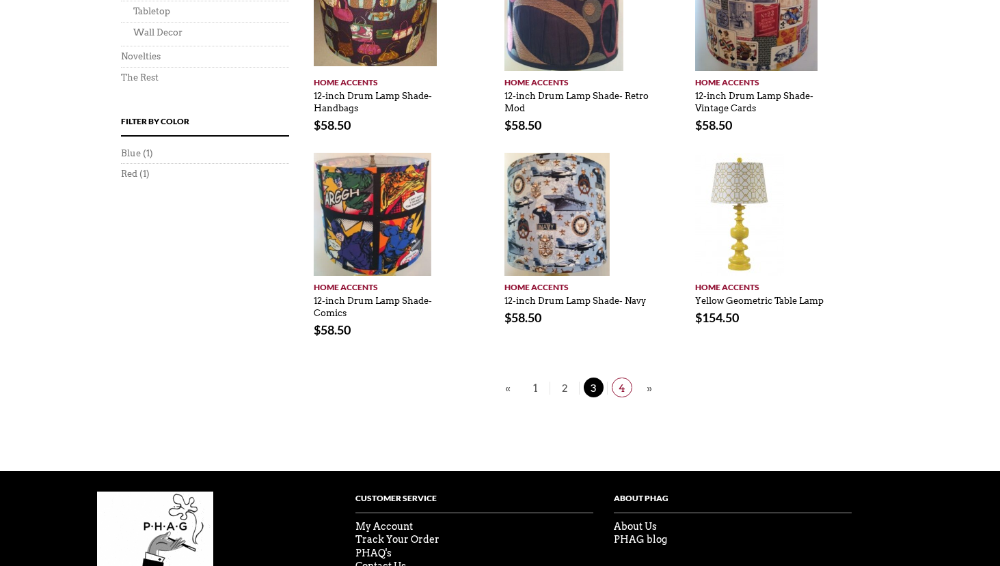
click at [617, 385] on span "4" at bounding box center [622, 388] width 20 height 20
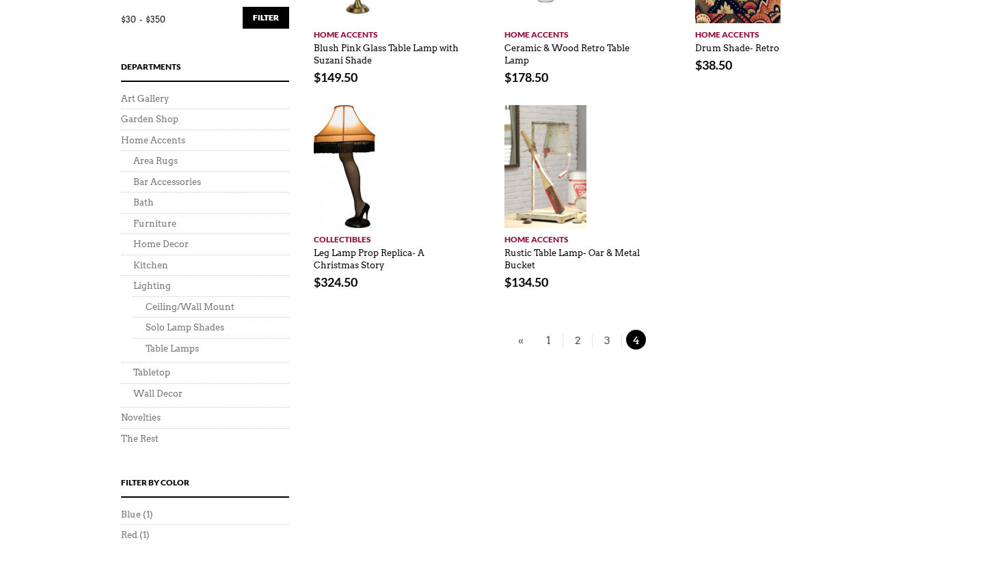
scroll to position [626, 0]
